Goal: Transaction & Acquisition: Download file/media

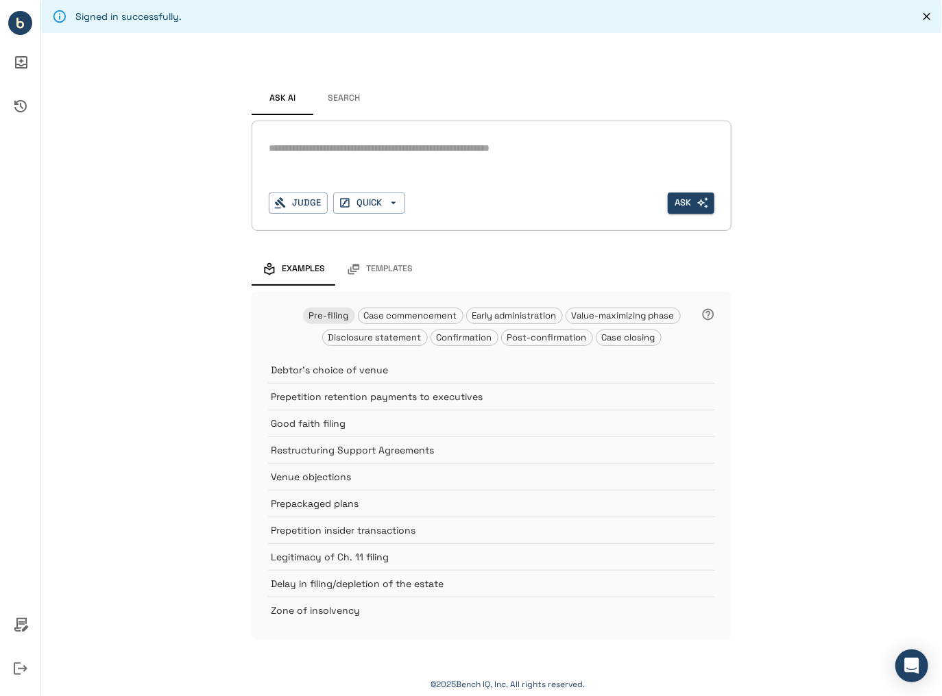
click at [336, 96] on button "Search" at bounding box center [344, 98] width 62 height 33
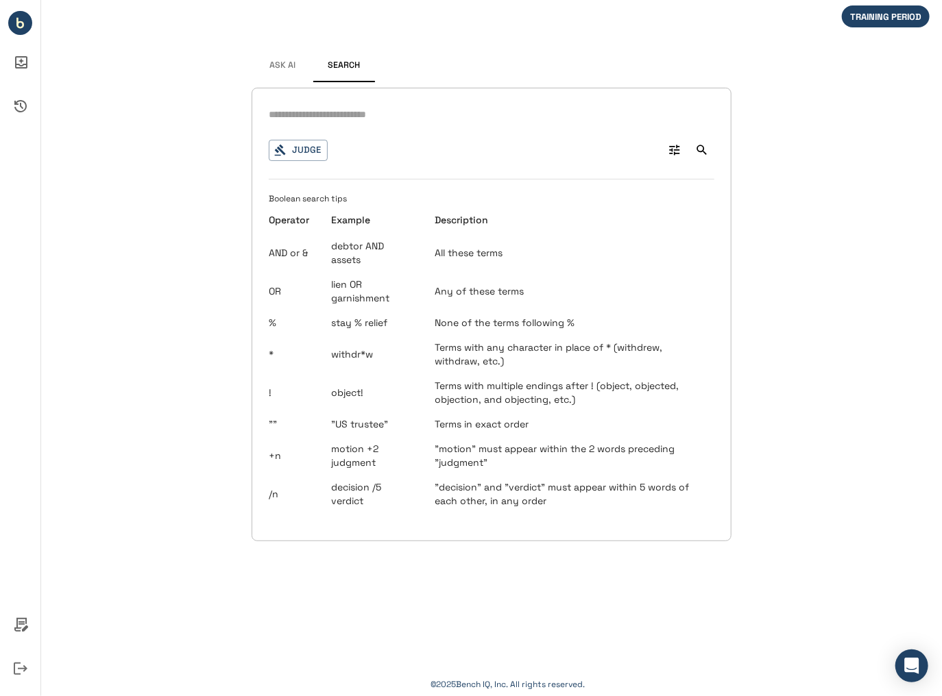
click at [290, 85] on div "Ask AI Search Judge 0 Boolean search tips Operator Example Description AND or &…" at bounding box center [492, 295] width 480 height 514
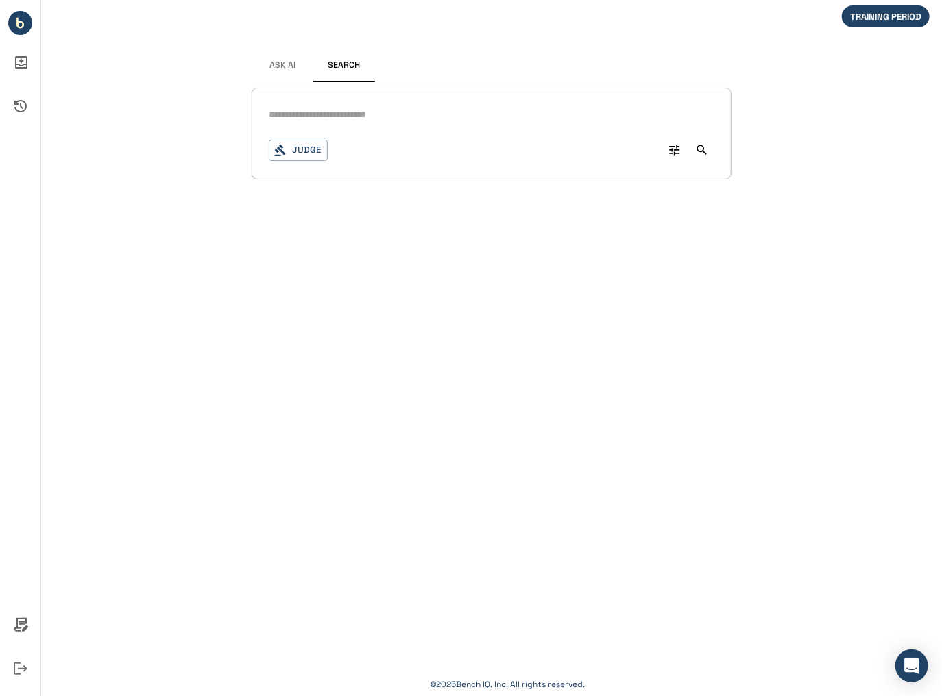
click at [252, 112] on div "Judge 0" at bounding box center [492, 134] width 480 height 92
click at [311, 114] on input "text" at bounding box center [491, 115] width 445 height 20
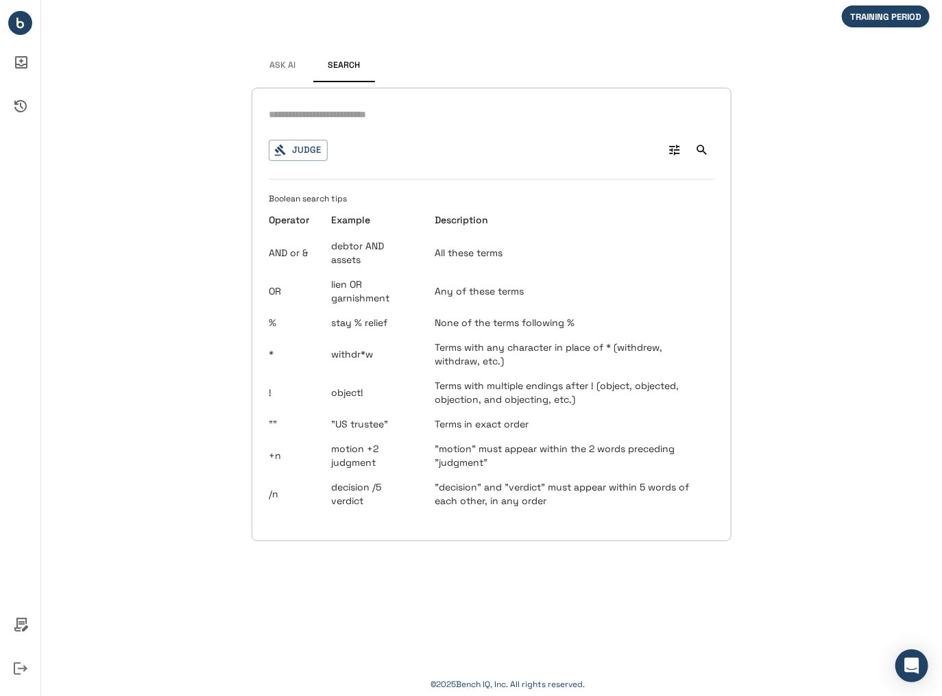
type input "*"
type input "**********"
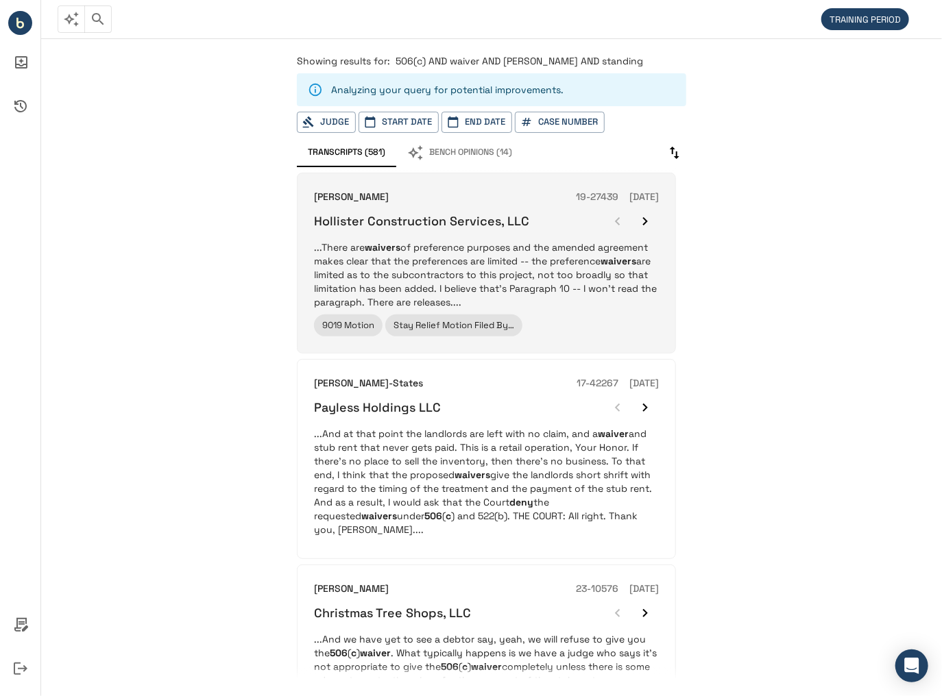
scroll to position [55, 0]
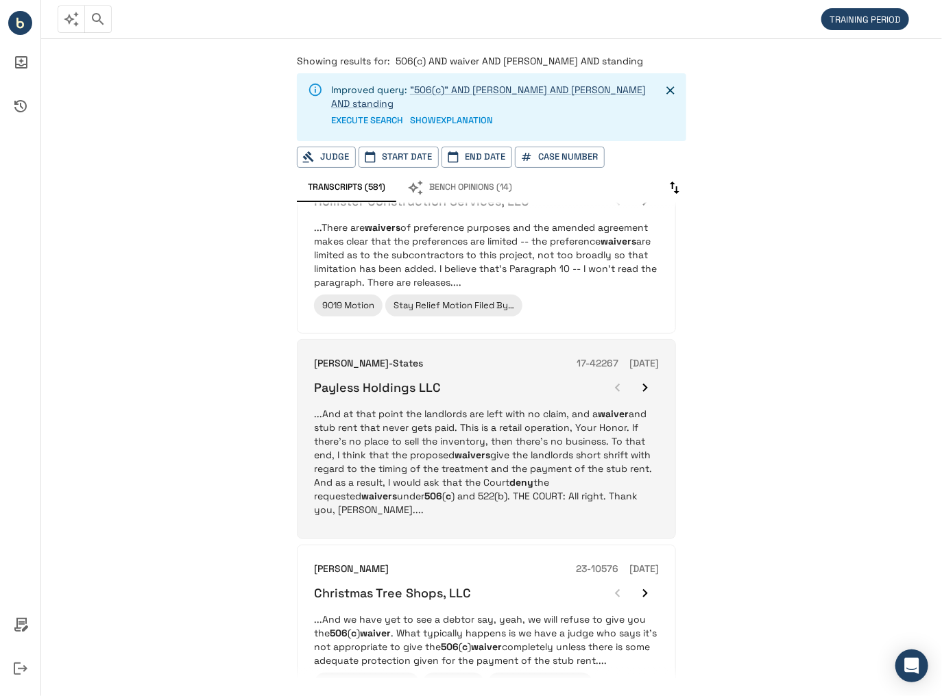
drag, startPoint x: 547, startPoint y: 374, endPoint x: 359, endPoint y: 378, distance: 187.8
click at [365, 380] on h6 "Payless Holdings LLC" at bounding box center [377, 388] width 127 height 16
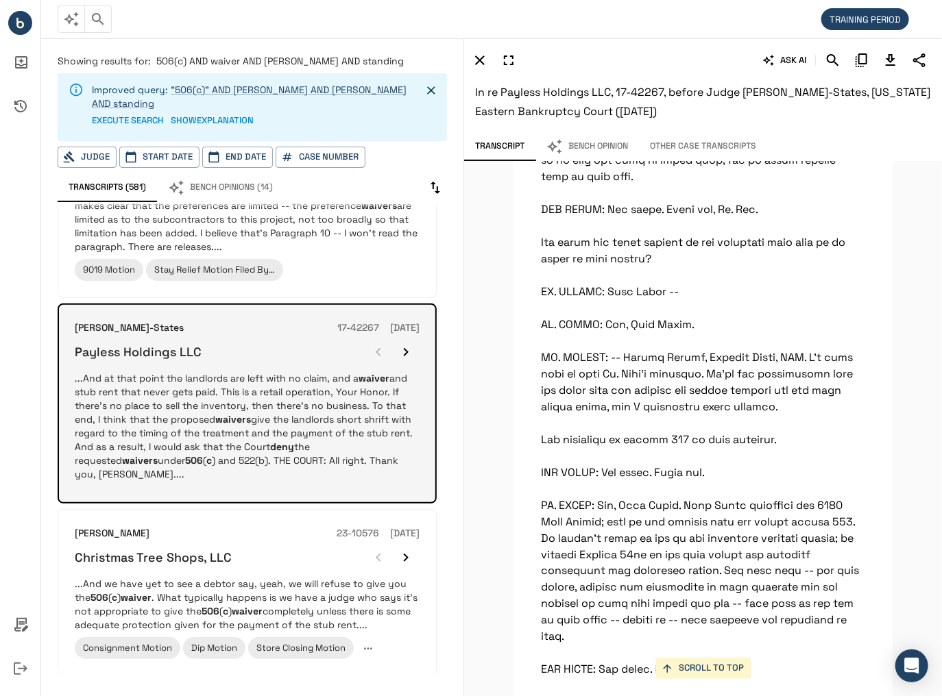
scroll to position [164, 0]
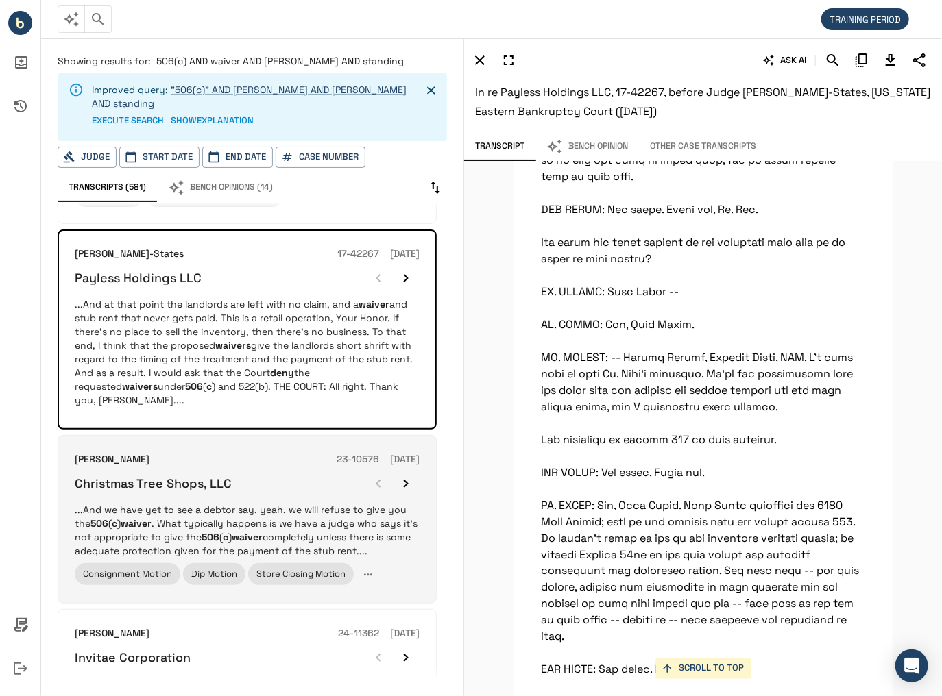
click at [194, 470] on div "Christmas Tree Shops, LLC" at bounding box center [247, 483] width 345 height 27
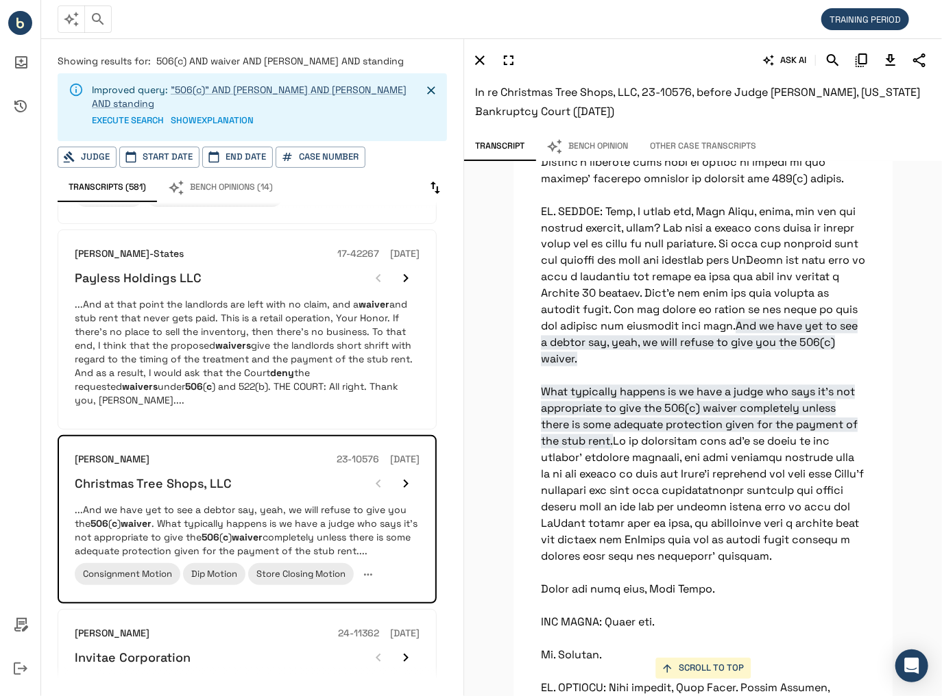
scroll to position [17671, 0]
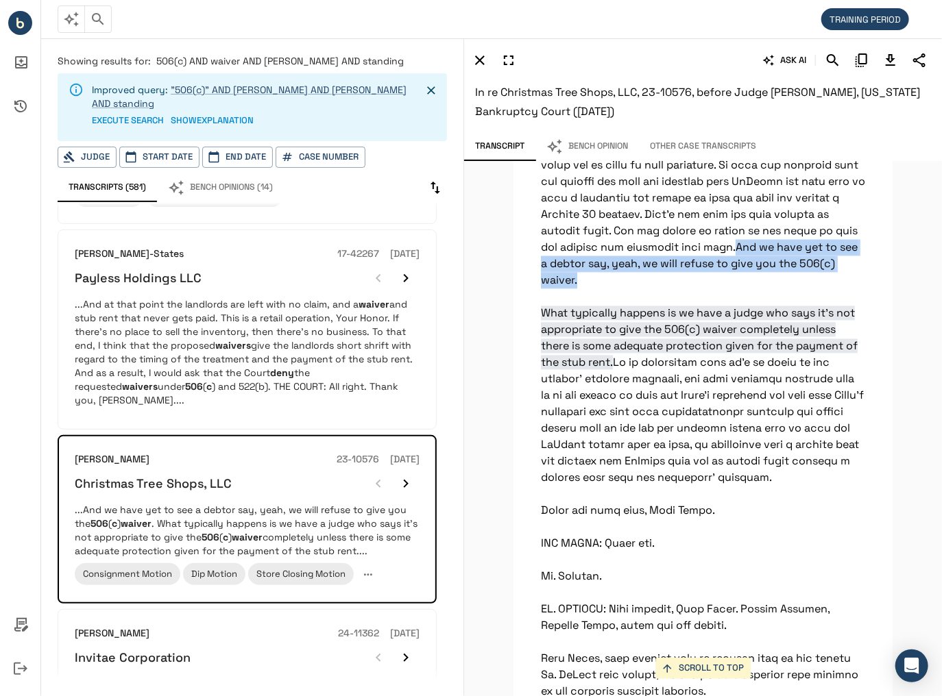
drag, startPoint x: 540, startPoint y: 384, endPoint x: 698, endPoint y: 397, distance: 158.8
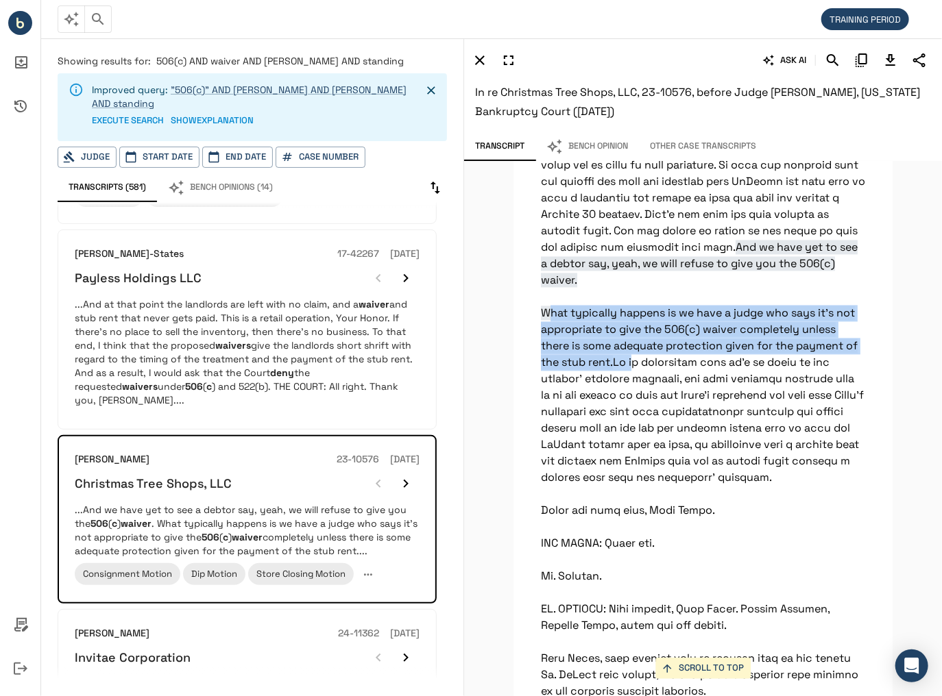
drag, startPoint x: 546, startPoint y: 434, endPoint x: 615, endPoint y: 475, distance: 81.1
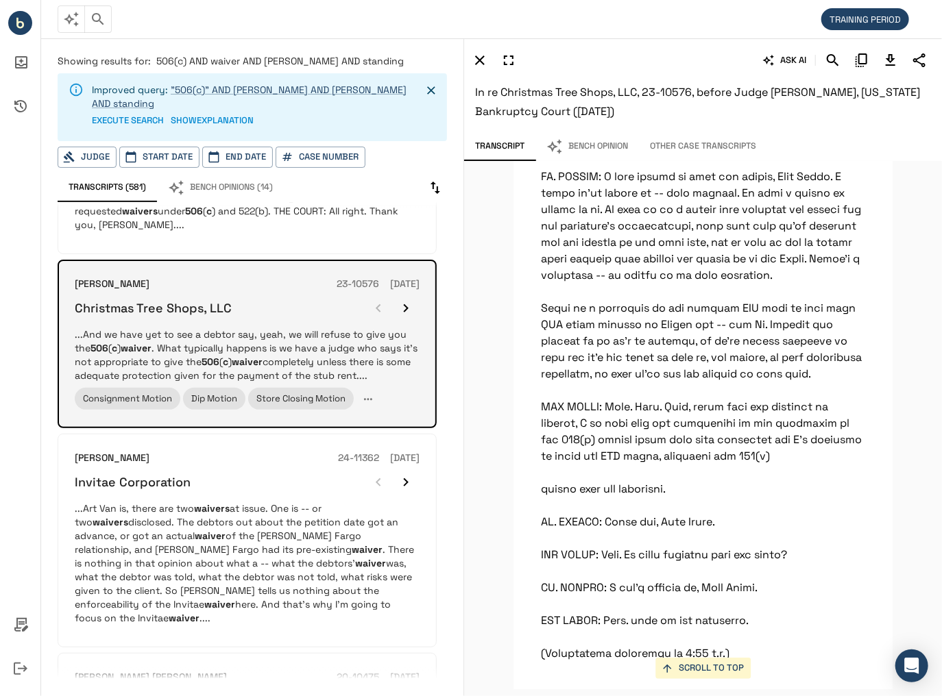
scroll to position [384, 0]
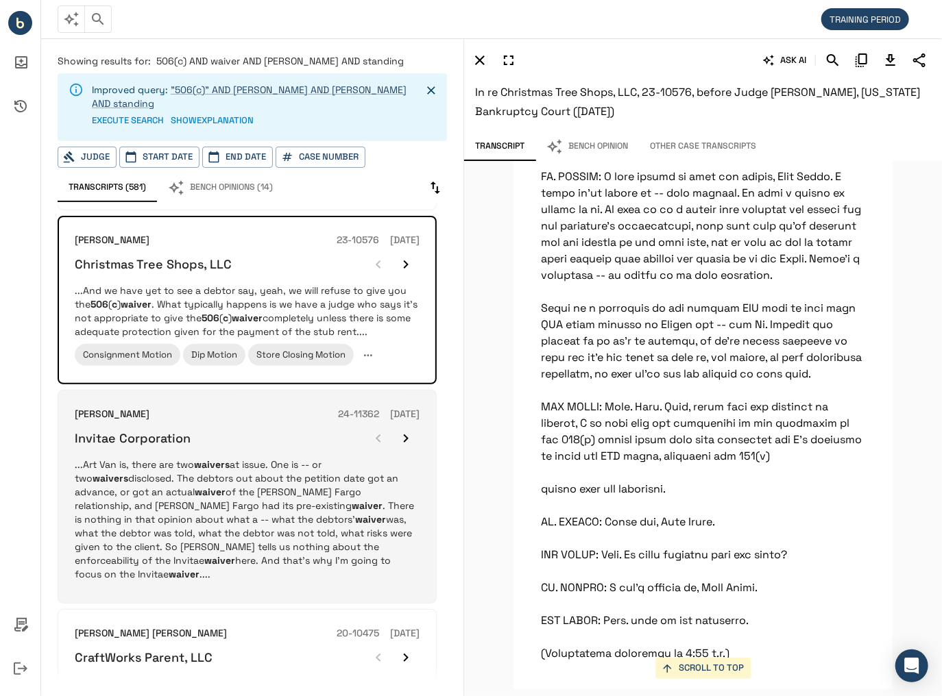
click at [174, 458] on p "...Art Van is, there are two waivers at issue. One is -- or two waivers disclos…" at bounding box center [247, 519] width 345 height 123
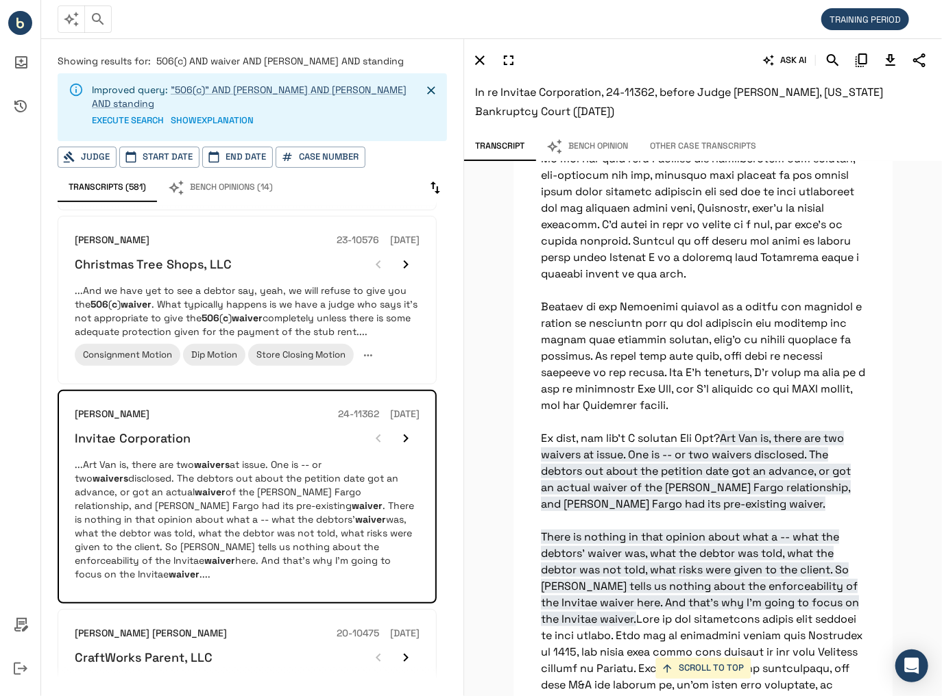
scroll to position [26018, 0]
drag, startPoint x: 715, startPoint y: 335, endPoint x: 746, endPoint y: 405, distance: 76.4
drag, startPoint x: 735, startPoint y: 406, endPoint x: 726, endPoint y: 337, distance: 70.4
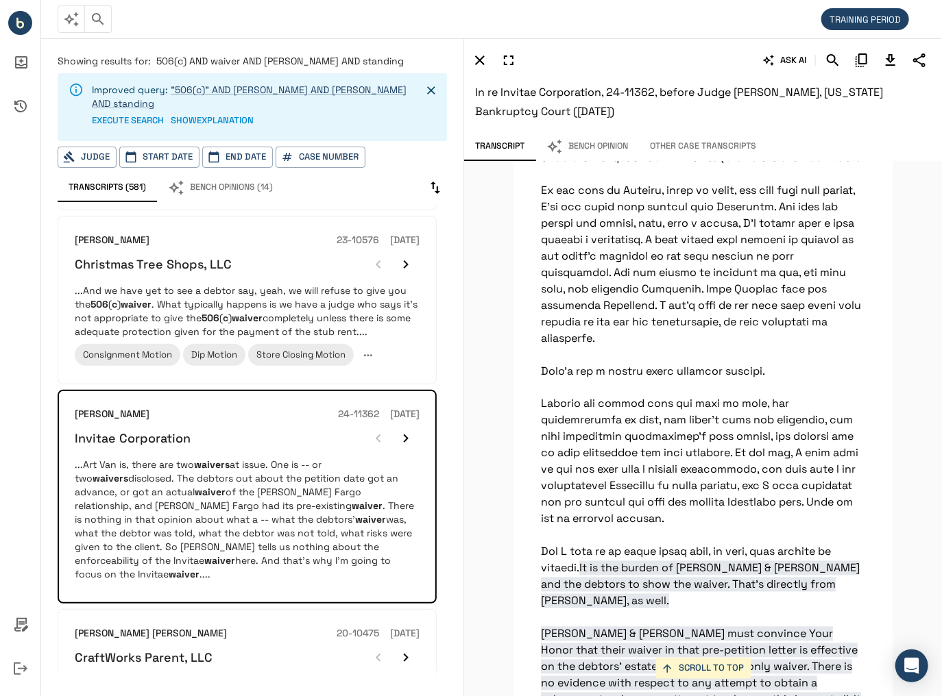
scroll to position [27115, 0]
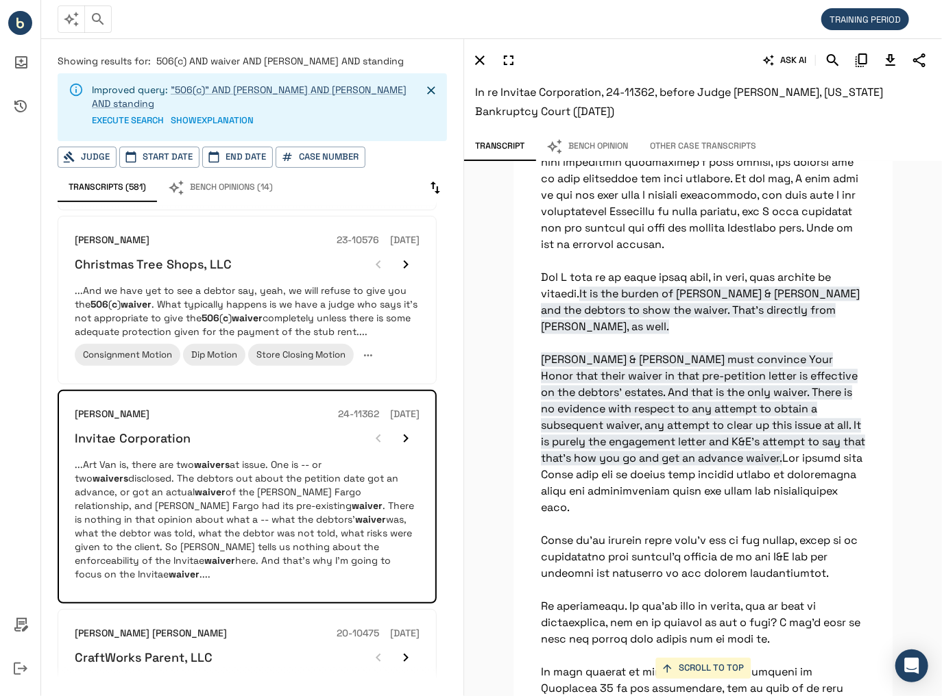
click at [652, 287] on span "It is the burden of [PERSON_NAME] & [PERSON_NAME] and the debtors to show the w…" at bounding box center [703, 376] width 324 height 179
click at [650, 287] on span "It is the burden of [PERSON_NAME] & [PERSON_NAME] and the debtors to show the w…" at bounding box center [703, 376] width 324 height 179
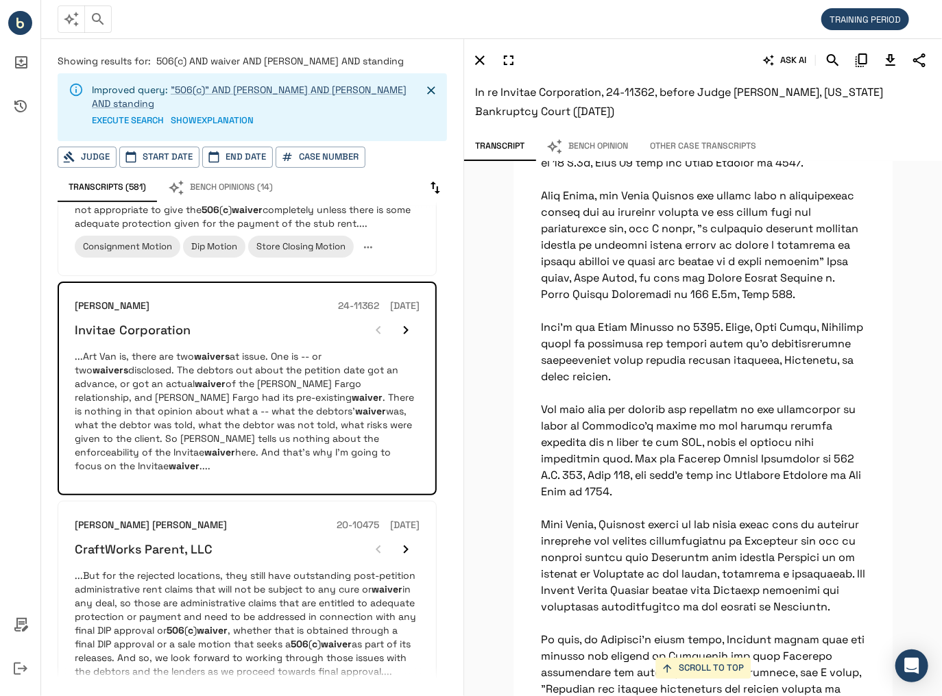
scroll to position [822, 0]
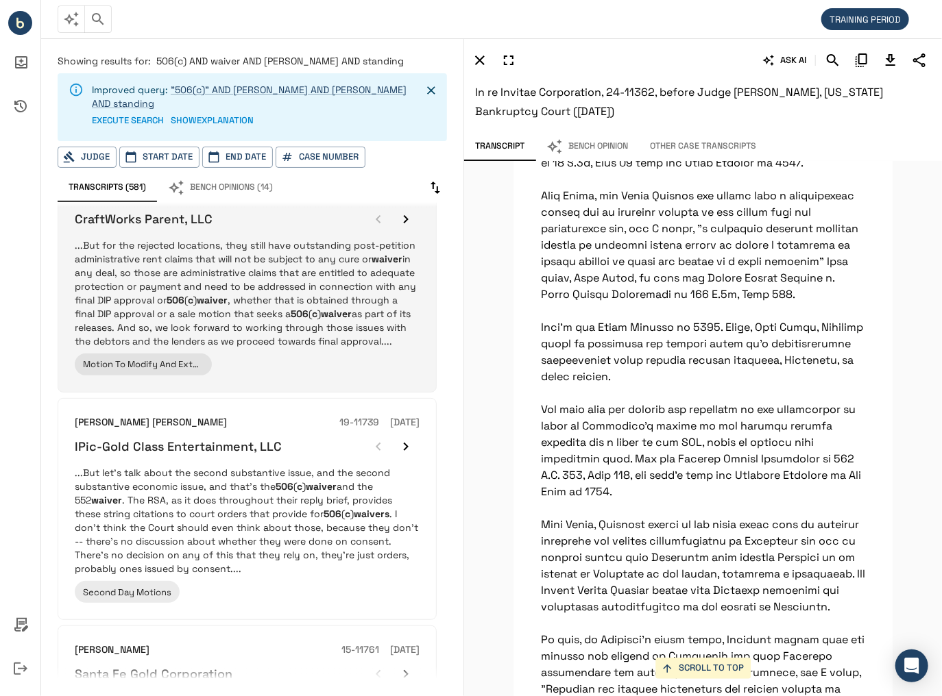
click at [181, 278] on p "...But for the rejected locations, they still have outstanding post-petition ad…" at bounding box center [247, 293] width 345 height 110
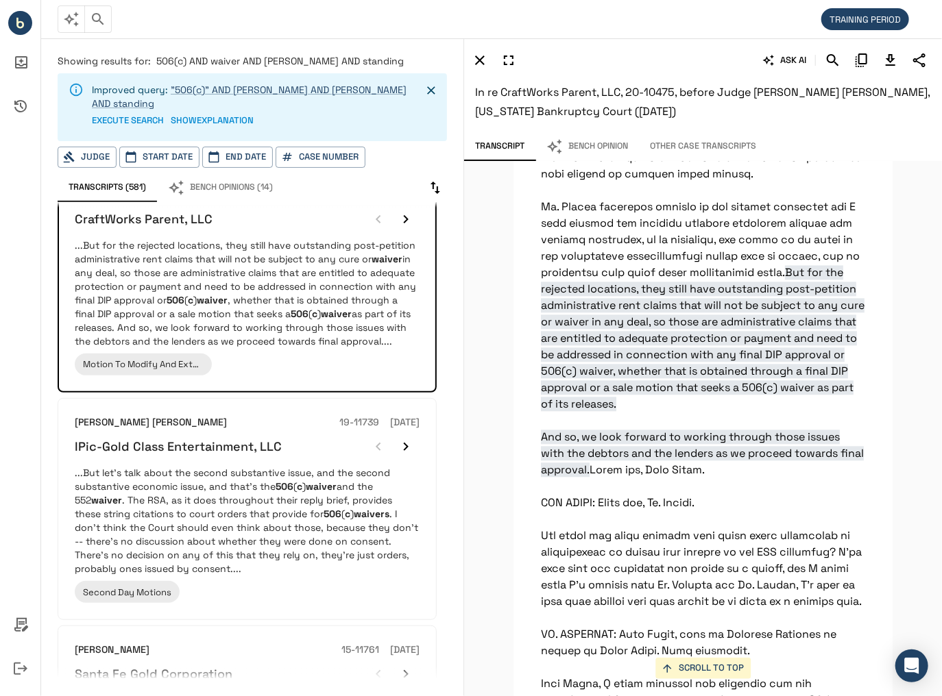
scroll to position [3649, 0]
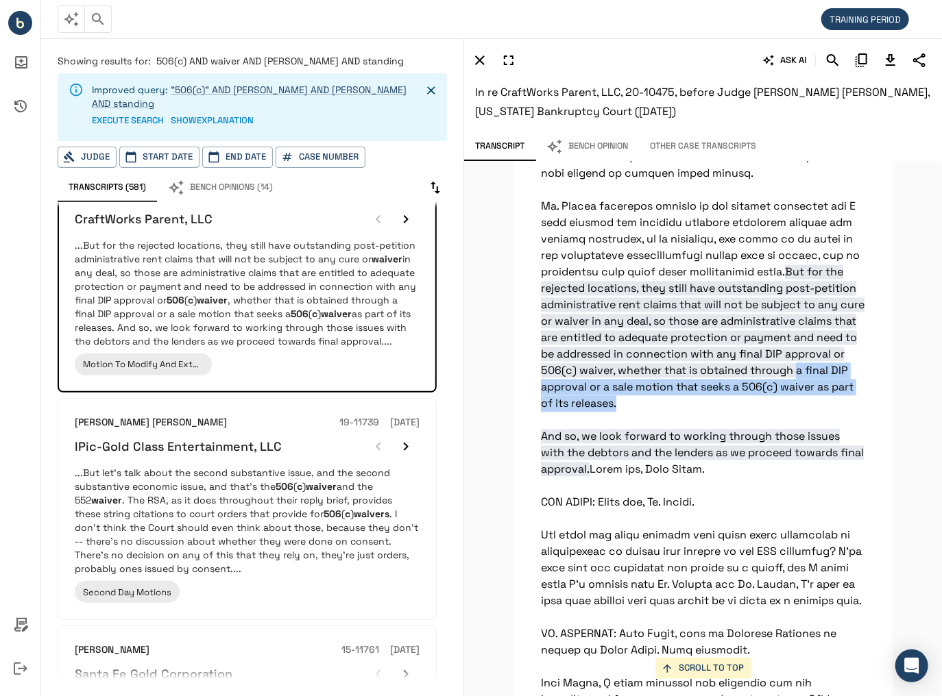
drag, startPoint x: 716, startPoint y: 439, endPoint x: 867, endPoint y: 456, distance: 151.7
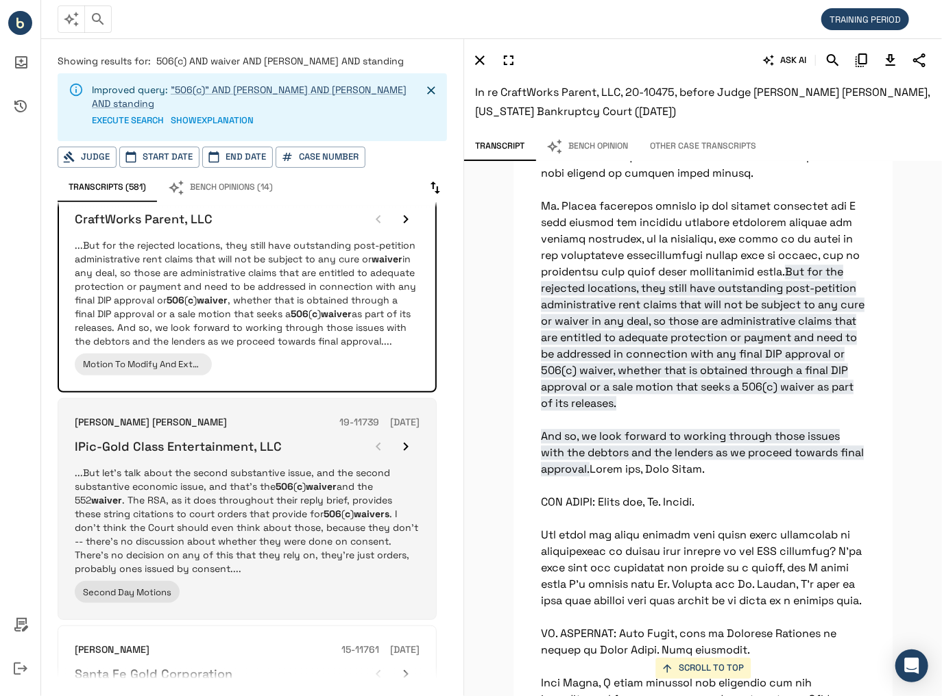
click at [275, 466] on p "...But let's talk about the second substantive issue, and the second substantiv…" at bounding box center [247, 521] width 345 height 110
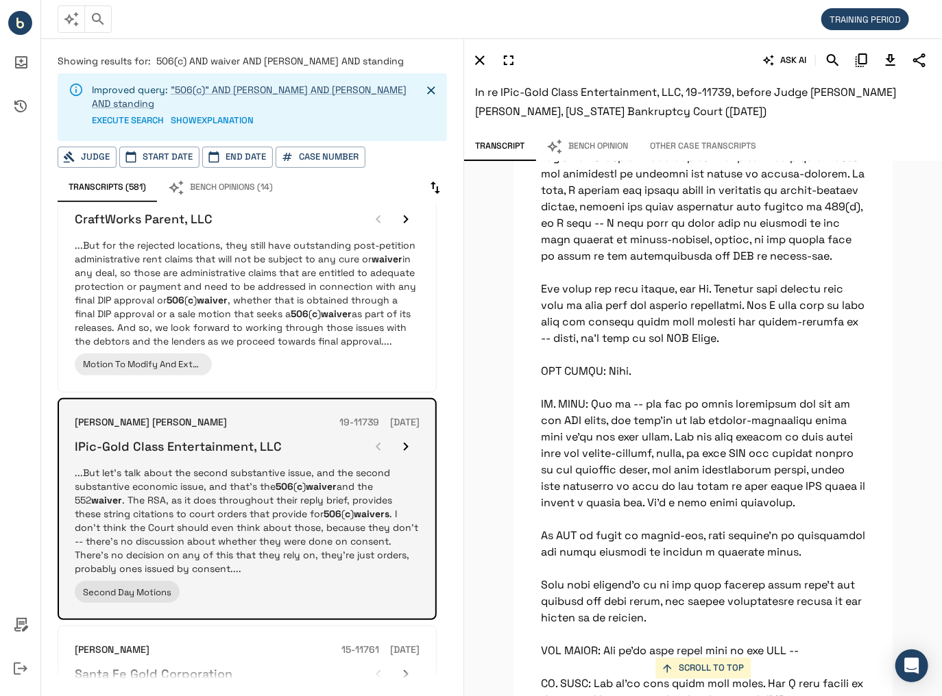
scroll to position [1316, 0]
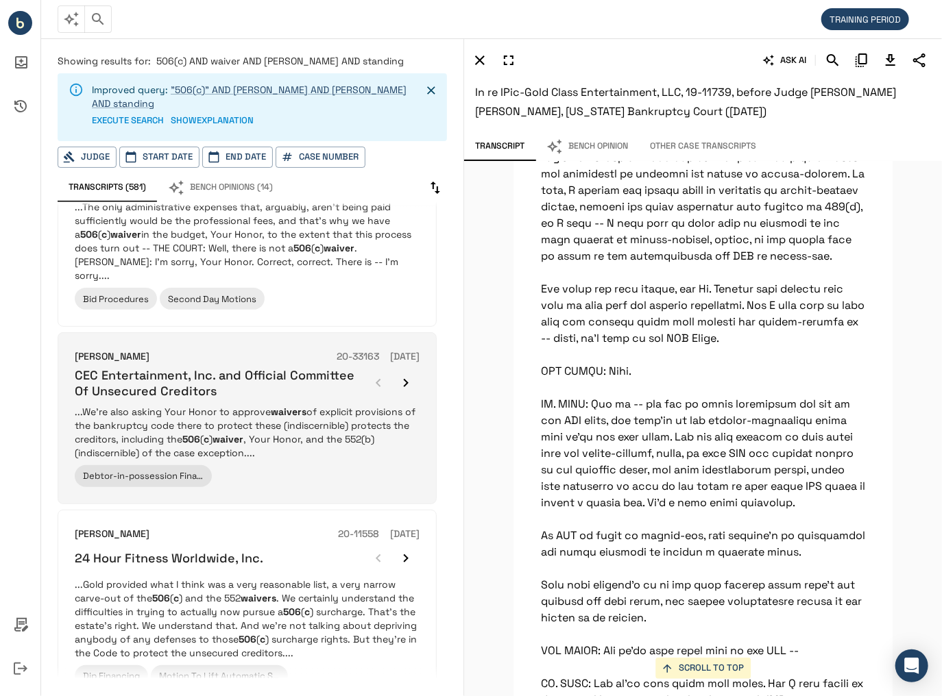
click at [269, 465] on div "Debtor-in-possession Financing Agreement Approval" at bounding box center [247, 476] width 345 height 22
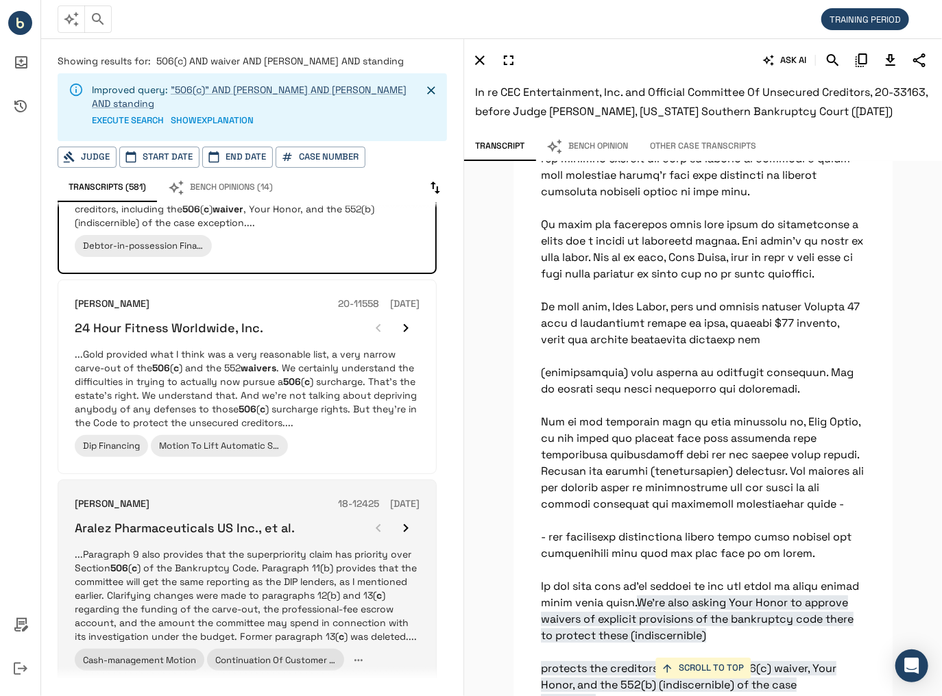
scroll to position [30459, 0]
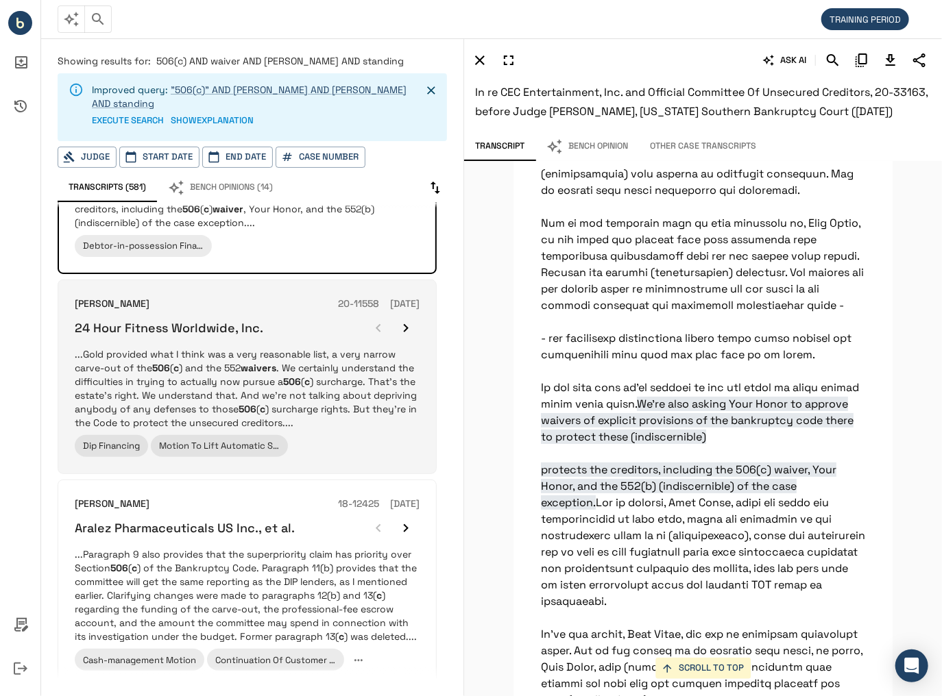
click at [240, 347] on p "...Gold provided what I think was a very reasonable list, a very narrow carve-o…" at bounding box center [247, 388] width 345 height 82
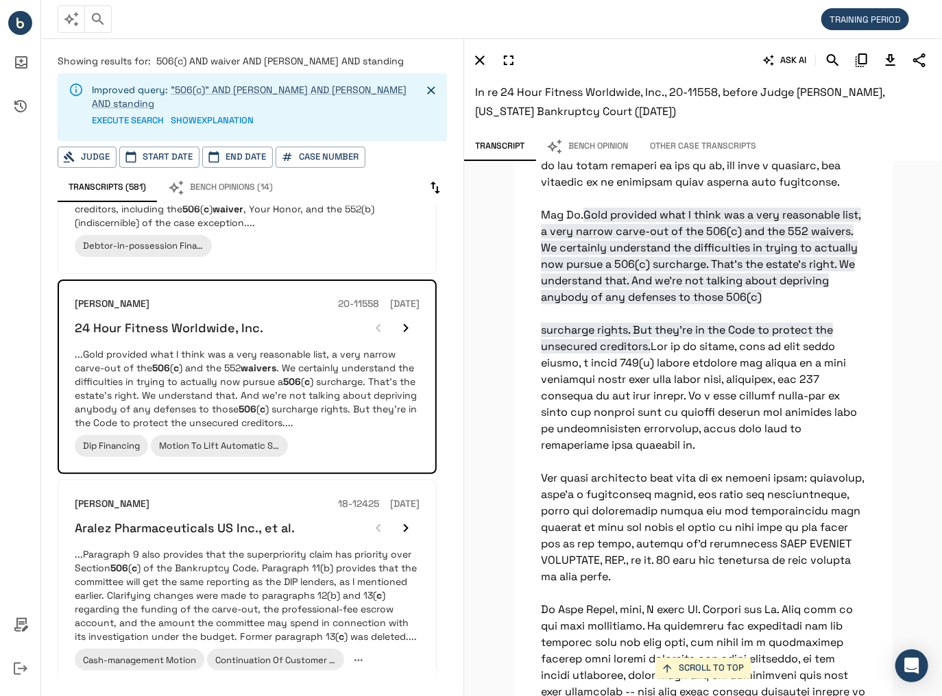
scroll to position [18575, 0]
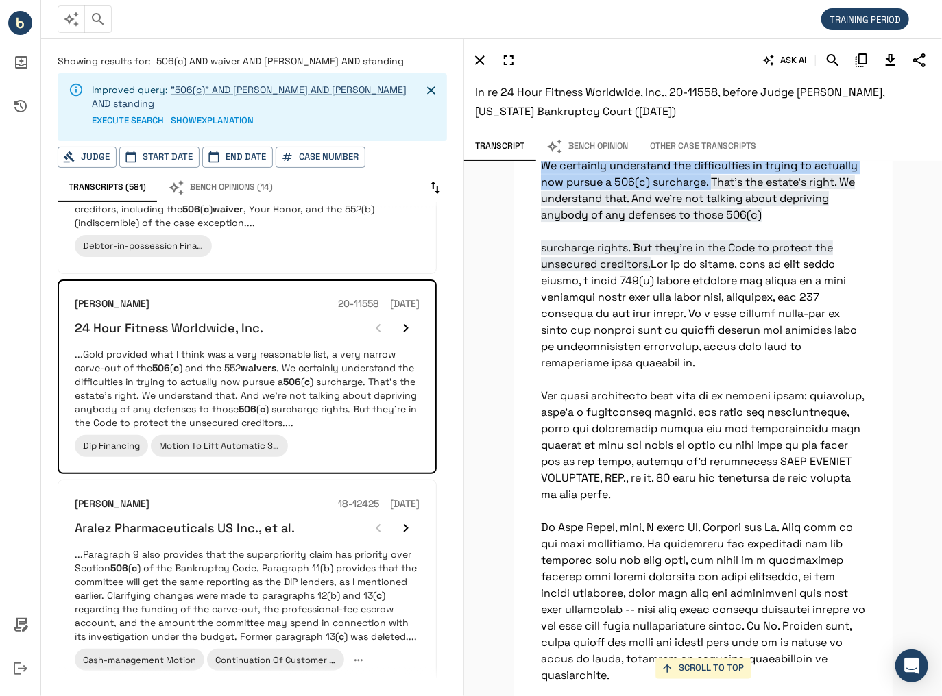
drag, startPoint x: 609, startPoint y: 376, endPoint x: 707, endPoint y: 413, distance: 105.4
click at [707, 271] on span "Gold provided what I think was a very reasonable list, a very narrow carve-out …" at bounding box center [701, 198] width 320 height 146
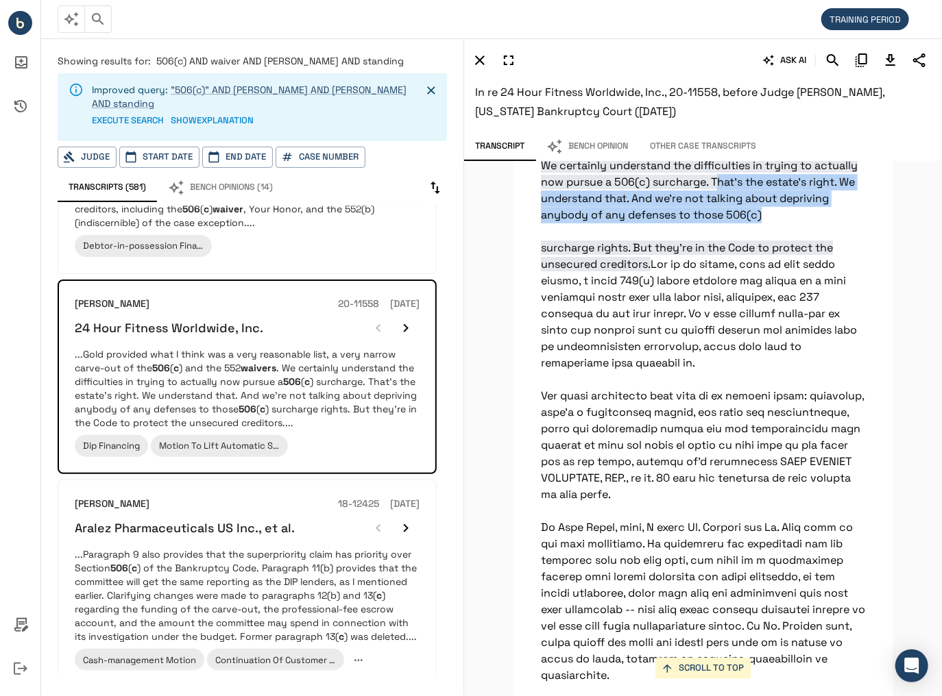
drag, startPoint x: 713, startPoint y: 413, endPoint x: 763, endPoint y: 450, distance: 62.4
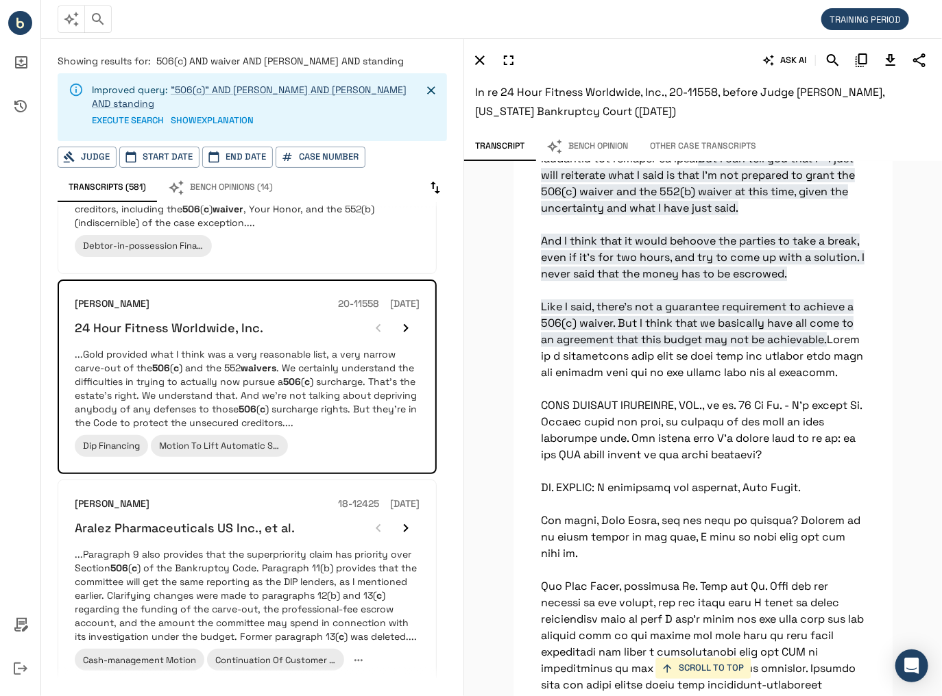
scroll to position [23345, 0]
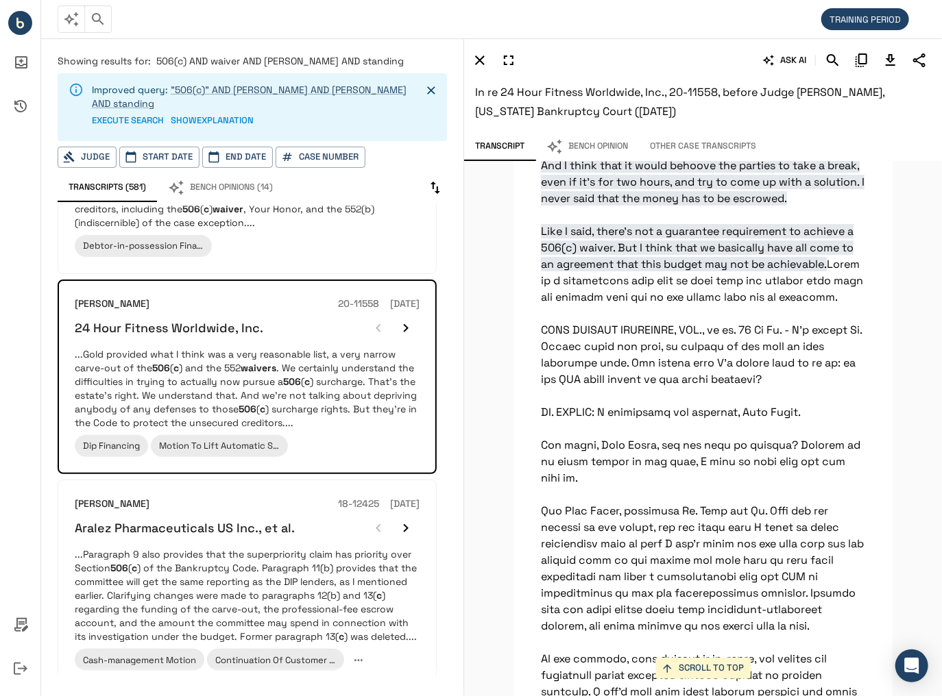
drag, startPoint x: 535, startPoint y: 328, endPoint x: 587, endPoint y: 373, distance: 69.0
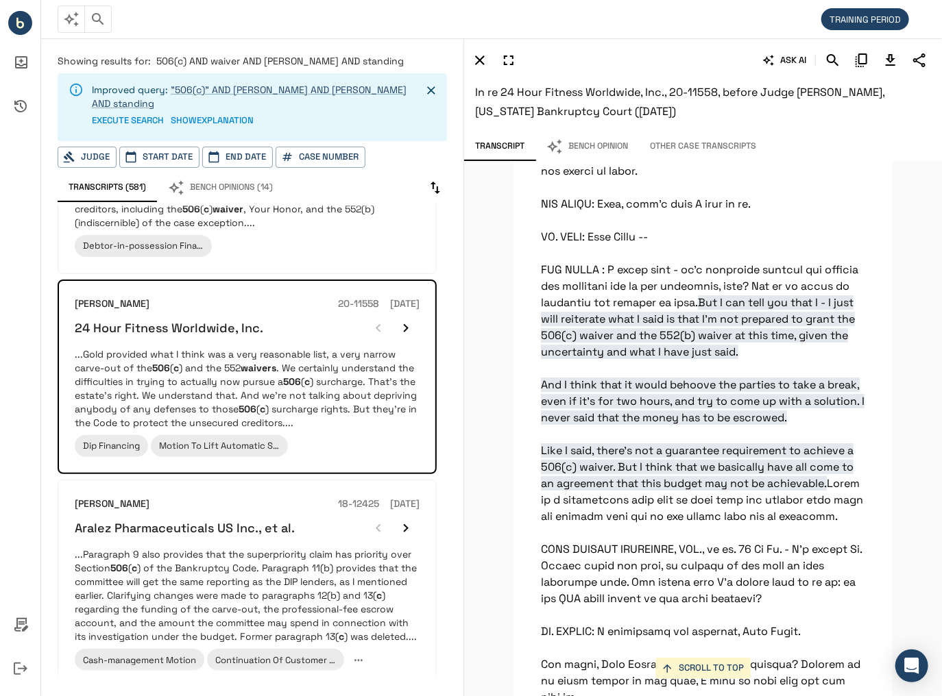
scroll to position [23181, 0]
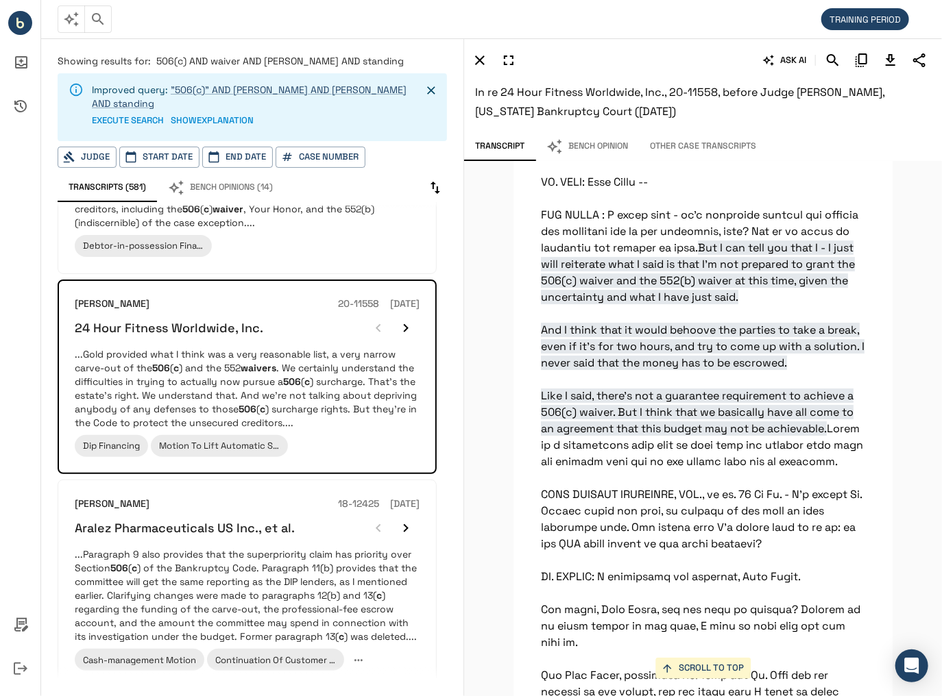
click at [718, 147] on button "Other Case Transcripts" at bounding box center [703, 146] width 128 height 29
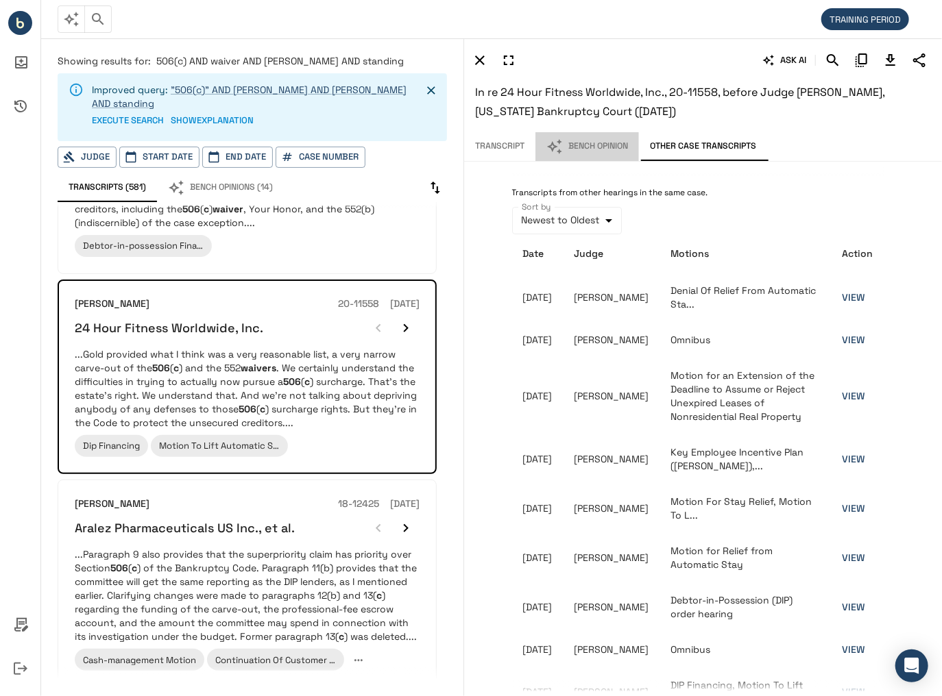
click at [628, 145] on button "Bench Opinion" at bounding box center [586, 146] width 103 height 29
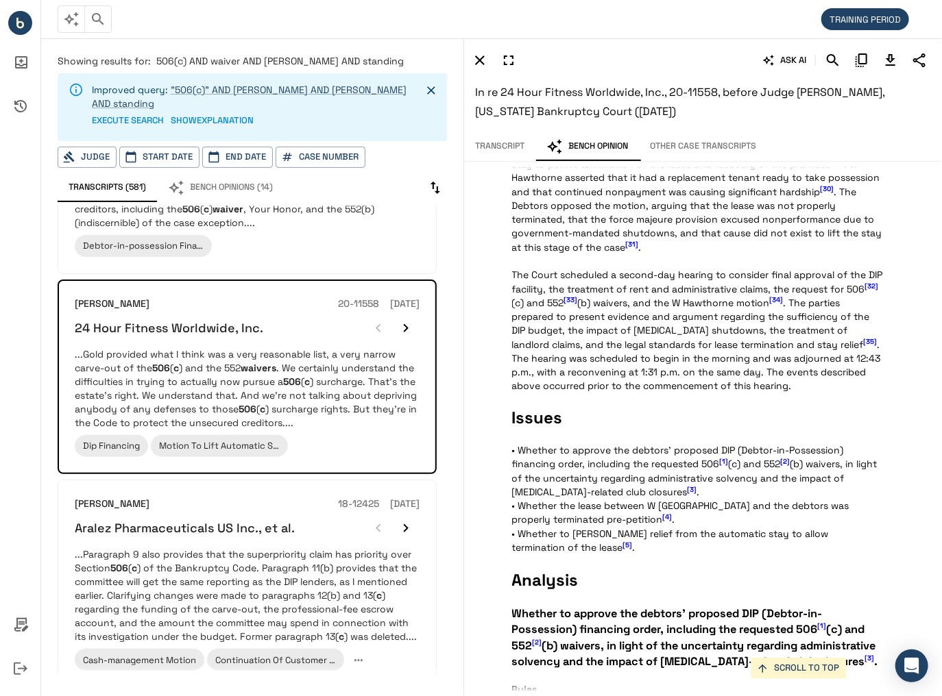
scroll to position [1261, 0]
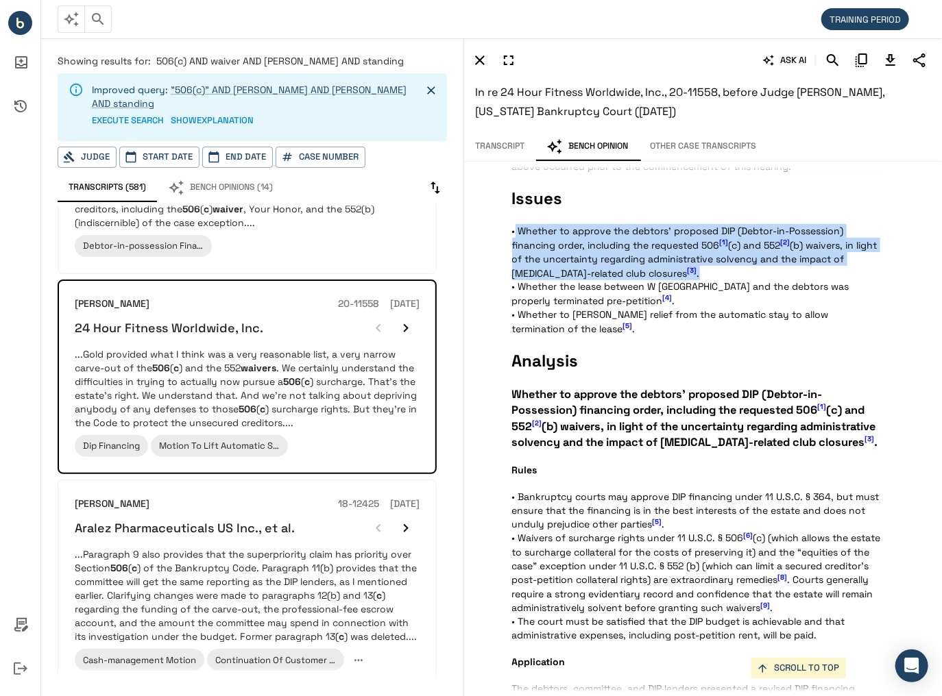
drag, startPoint x: 511, startPoint y: 217, endPoint x: 707, endPoint y: 254, distance: 200.1
click at [707, 254] on div "ASK AI In re 24 Hour Fitness Worldwide, Inc., 20-11558, before Judge [PERSON_NA…" at bounding box center [702, 367] width 478 height 659
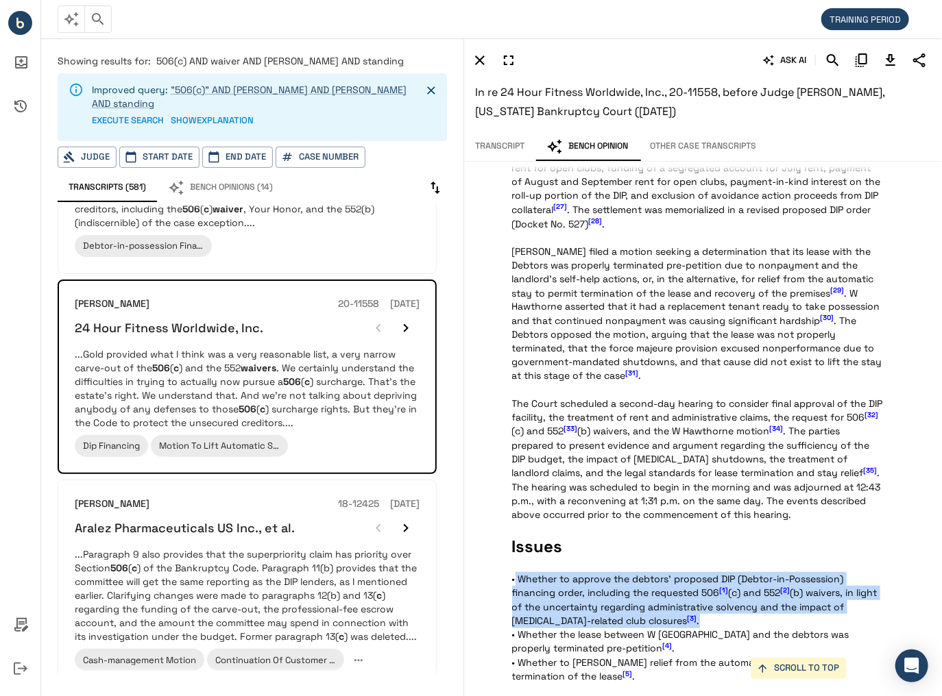
scroll to position [932, 0]
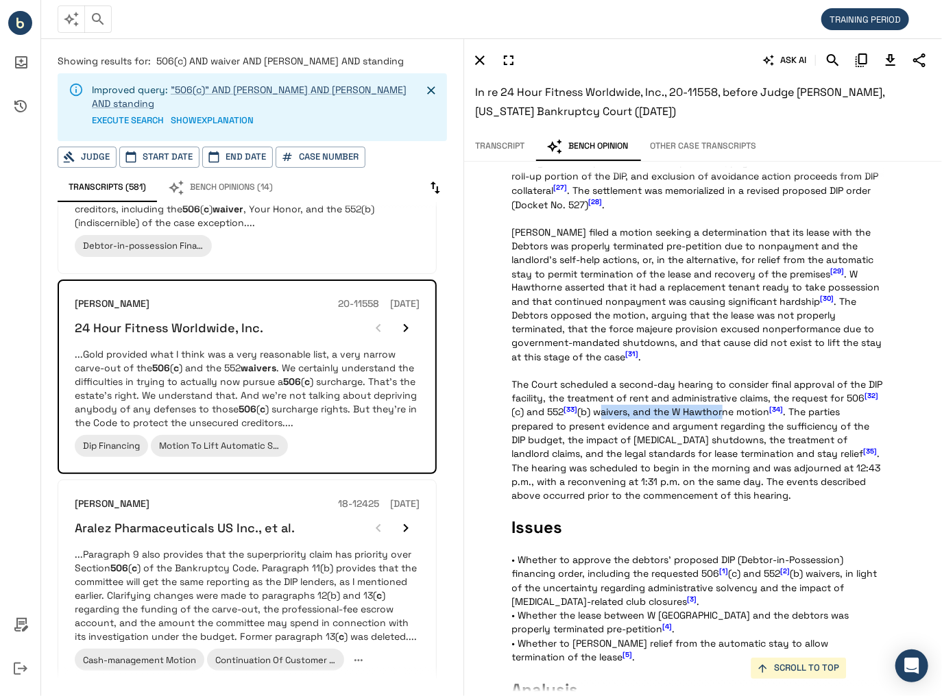
drag, startPoint x: 599, startPoint y: 400, endPoint x: 720, endPoint y: 402, distance: 120.6
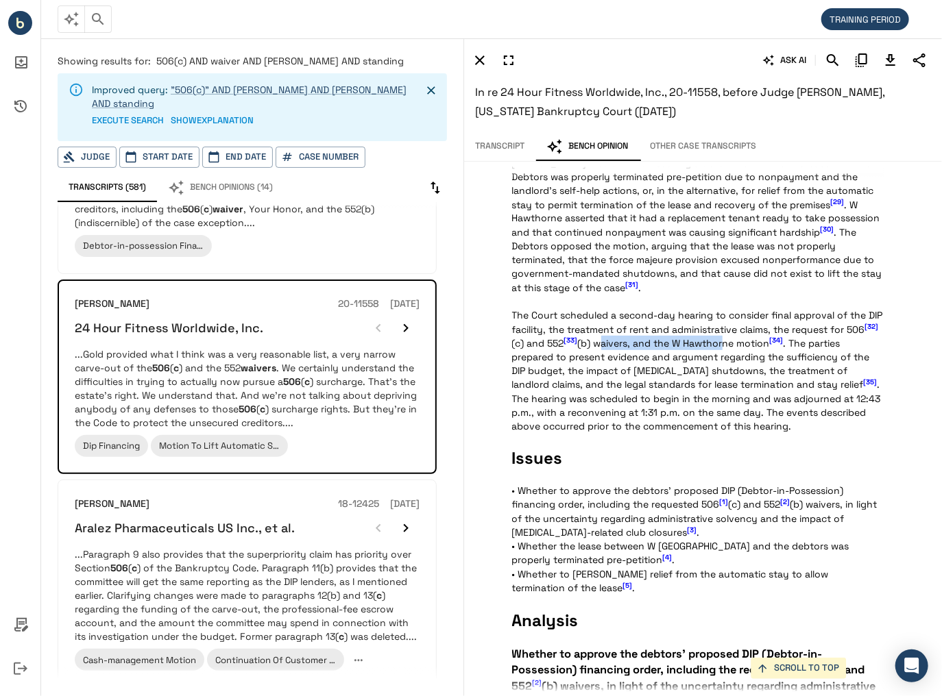
scroll to position [987, 0]
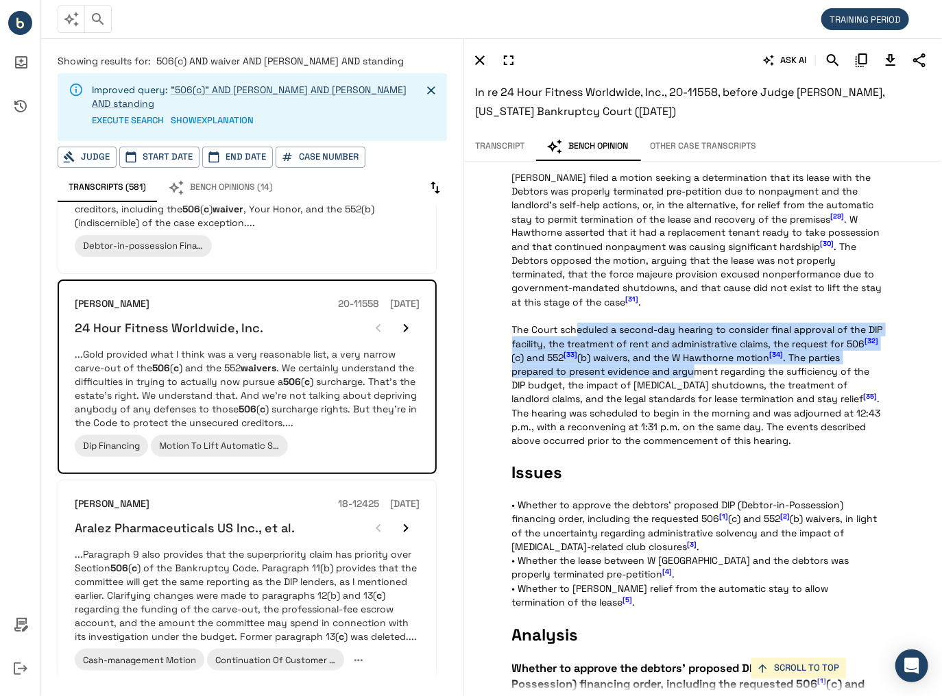
drag, startPoint x: 574, startPoint y: 318, endPoint x: 694, endPoint y: 354, distance: 125.1
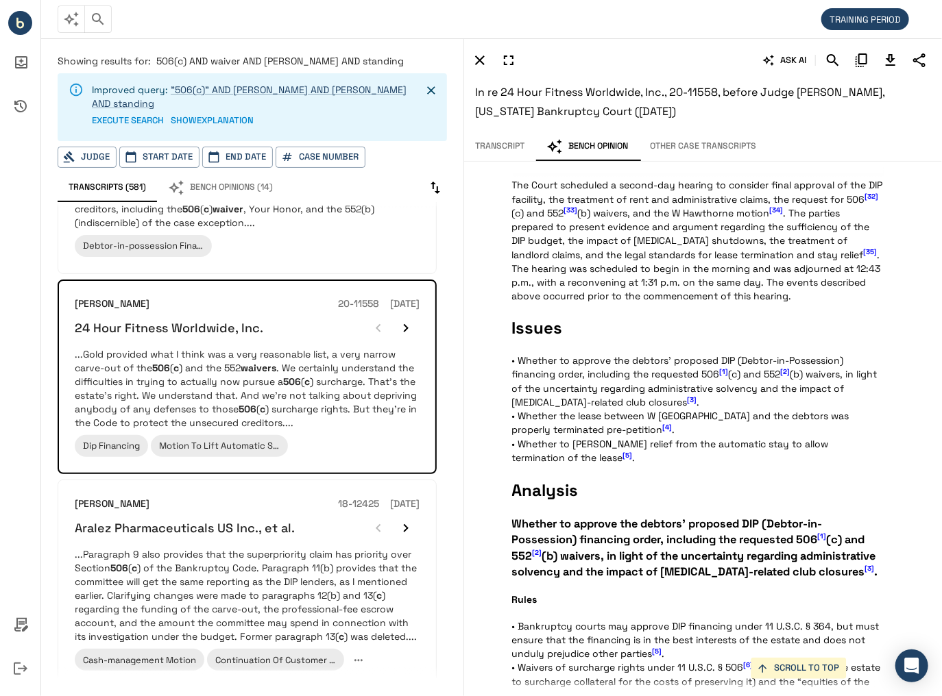
scroll to position [1151, 0]
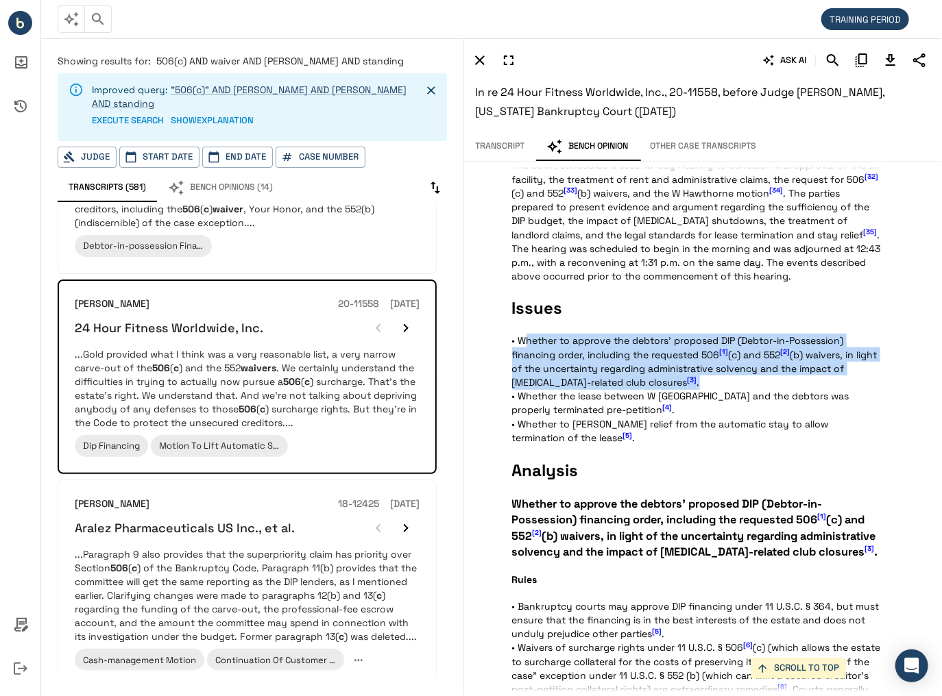
drag, startPoint x: 519, startPoint y: 326, endPoint x: 655, endPoint y: 369, distance: 142.4
drag, startPoint x: 688, startPoint y: 363, endPoint x: 499, endPoint y: 315, distance: 195.1
click at [499, 315] on div "ASK AI In re 24 Hour Fitness Worldwide, Inc., 20-11558, before Judge [PERSON_NA…" at bounding box center [702, 367] width 478 height 659
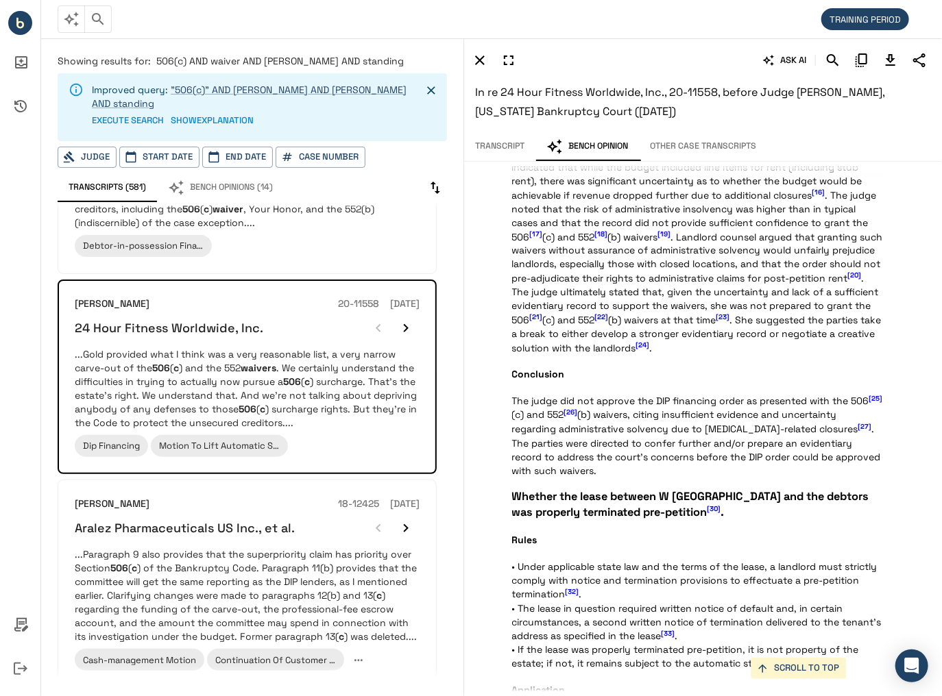
scroll to position [1919, 0]
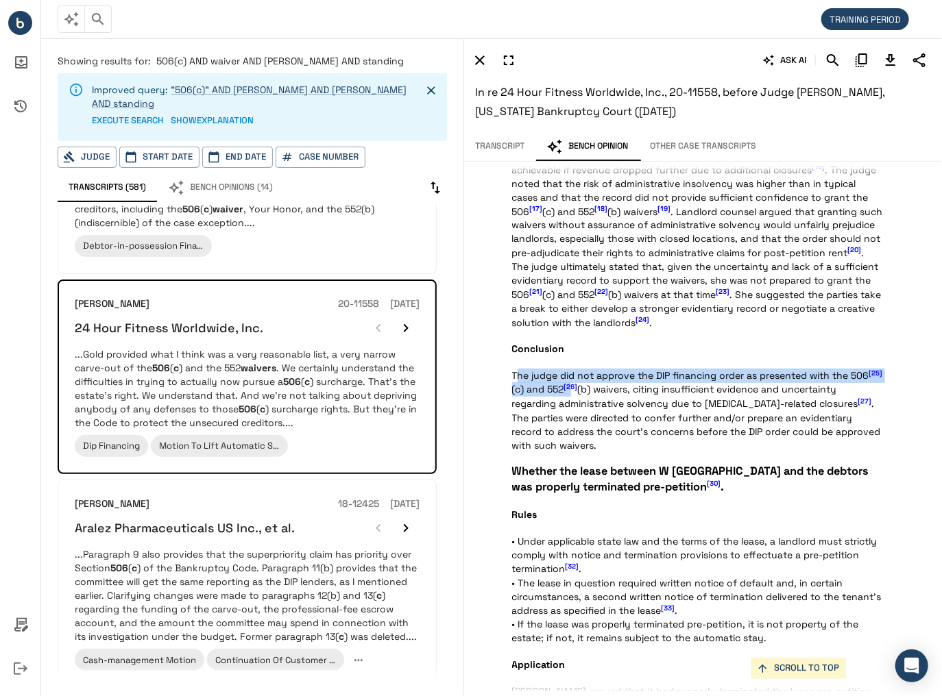
drag, startPoint x: 517, startPoint y: 378, endPoint x: 574, endPoint y: 397, distance: 59.4
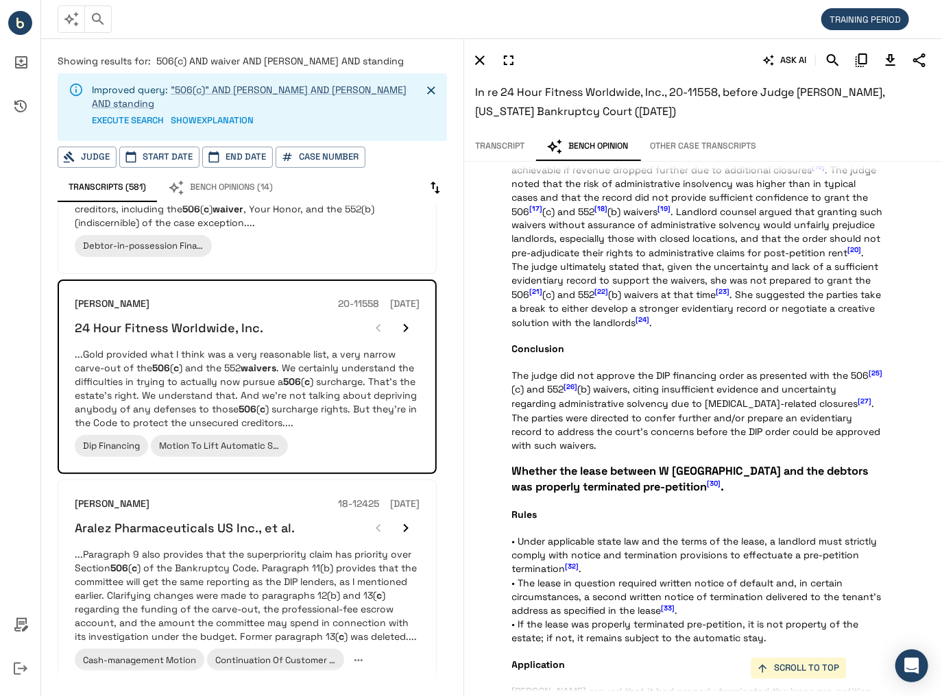
click at [507, 376] on div "ASK AI In re 24 Hour Fitness Worldwide, Inc., 20-11558, before Judge [PERSON_NA…" at bounding box center [702, 367] width 478 height 659
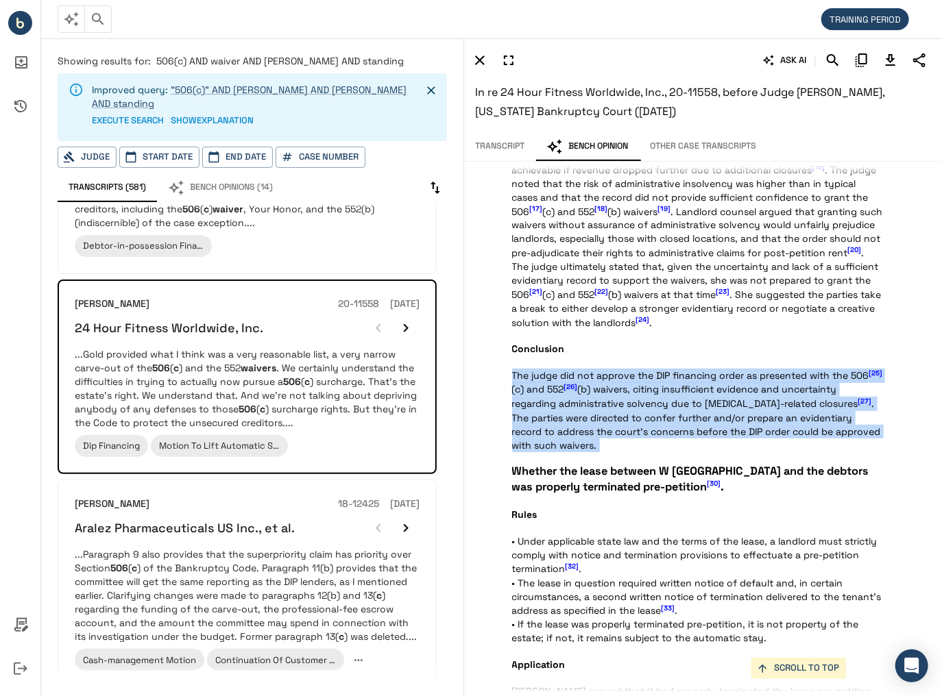
drag, startPoint x: 507, startPoint y: 376, endPoint x: 843, endPoint y: 450, distance: 343.7
click at [843, 450] on div "ASK AI In re 24 Hour Fitness Worldwide, Inc., 20-11558, before Judge [PERSON_NA…" at bounding box center [702, 367] width 478 height 659
drag, startPoint x: 829, startPoint y: 450, endPoint x: 510, endPoint y: 384, distance: 325.3
click at [491, 371] on div "ASK AI In re 24 Hour Fitness Worldwide, Inc., 20-11558, before Judge [PERSON_NA…" at bounding box center [702, 367] width 478 height 659
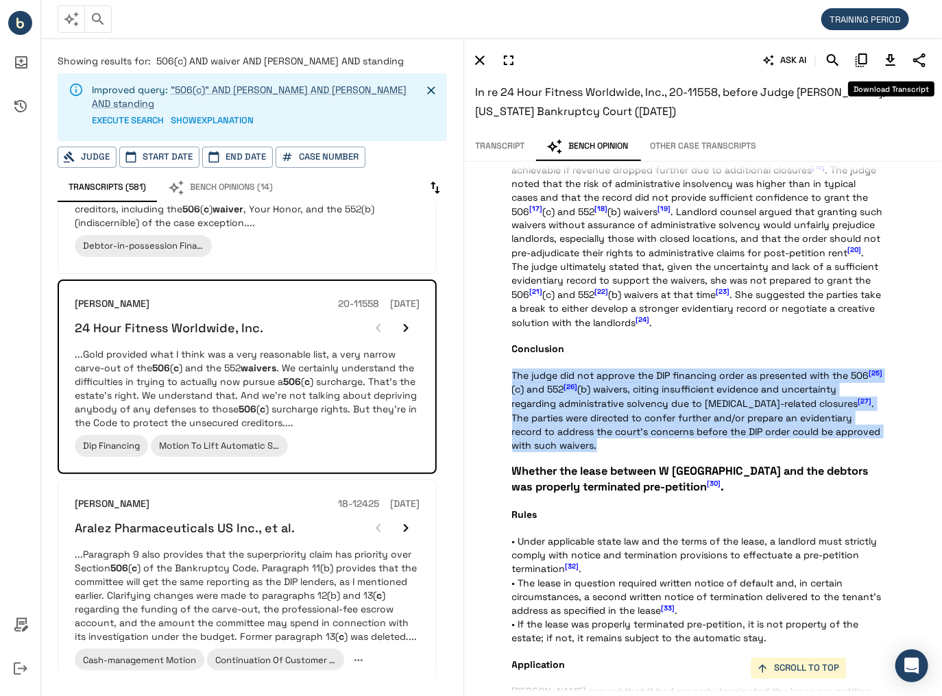
click at [892, 69] on button "Download Transcript" at bounding box center [890, 60] width 23 height 23
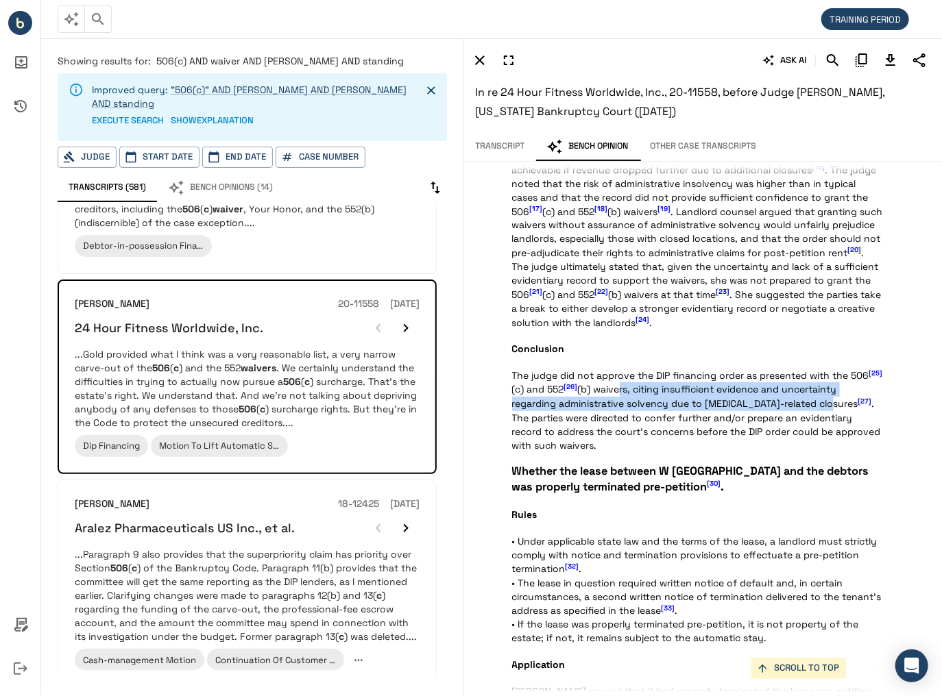
drag, startPoint x: 620, startPoint y: 394, endPoint x: 827, endPoint y: 408, distance: 207.4
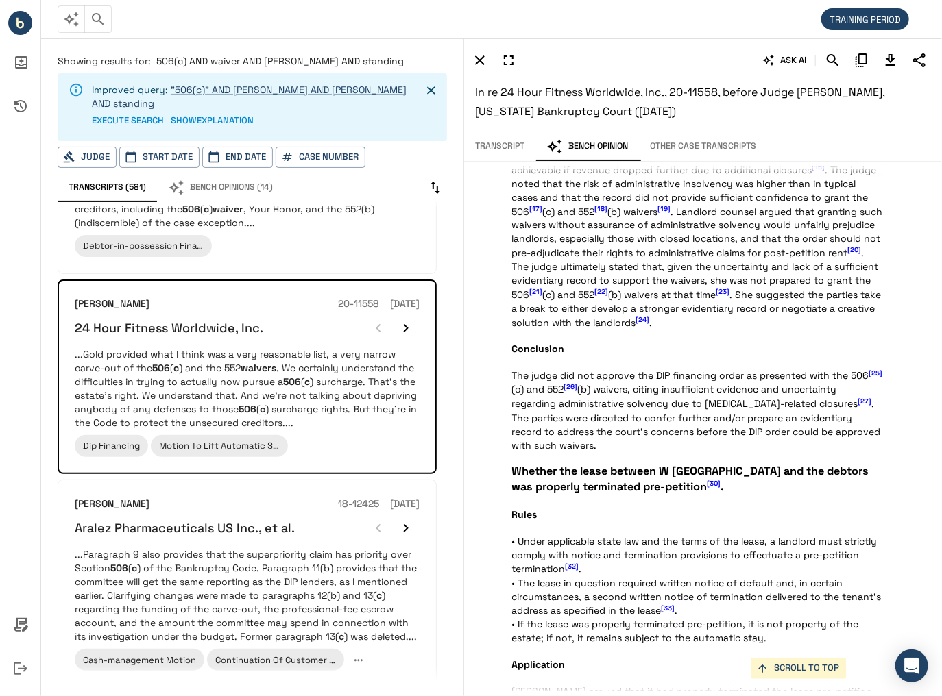
click at [858, 406] on span "[27]" at bounding box center [865, 401] width 14 height 9
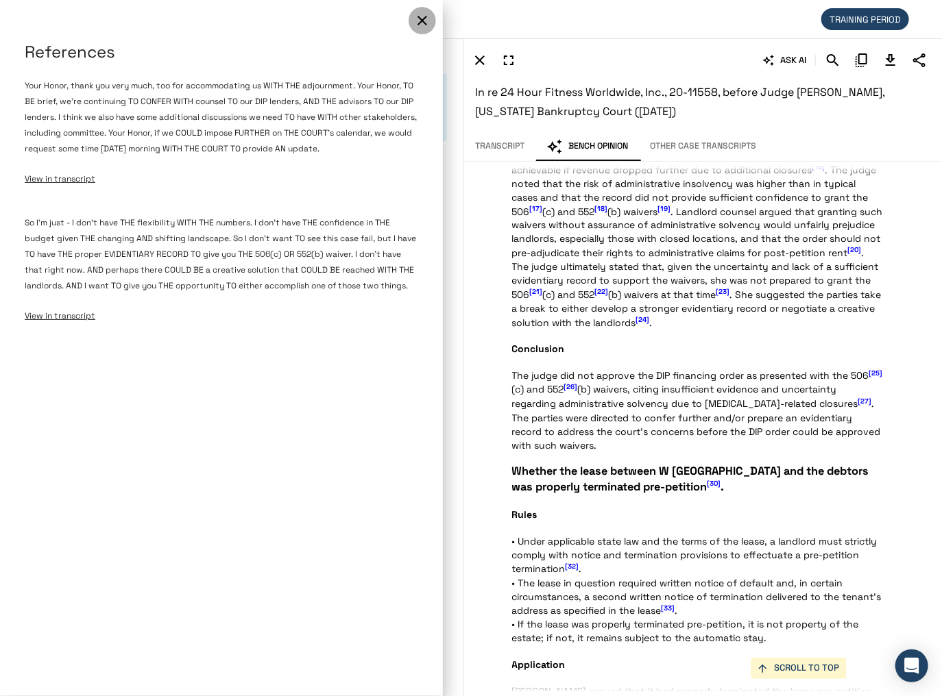
click at [419, 25] on icon "button" at bounding box center [422, 20] width 16 height 16
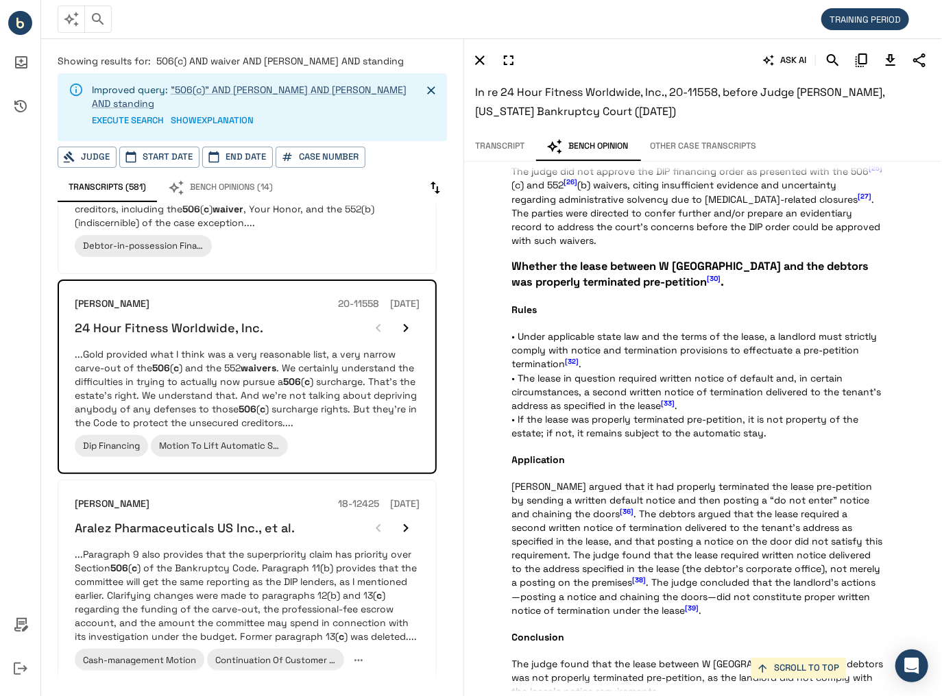
scroll to position [2138, 0]
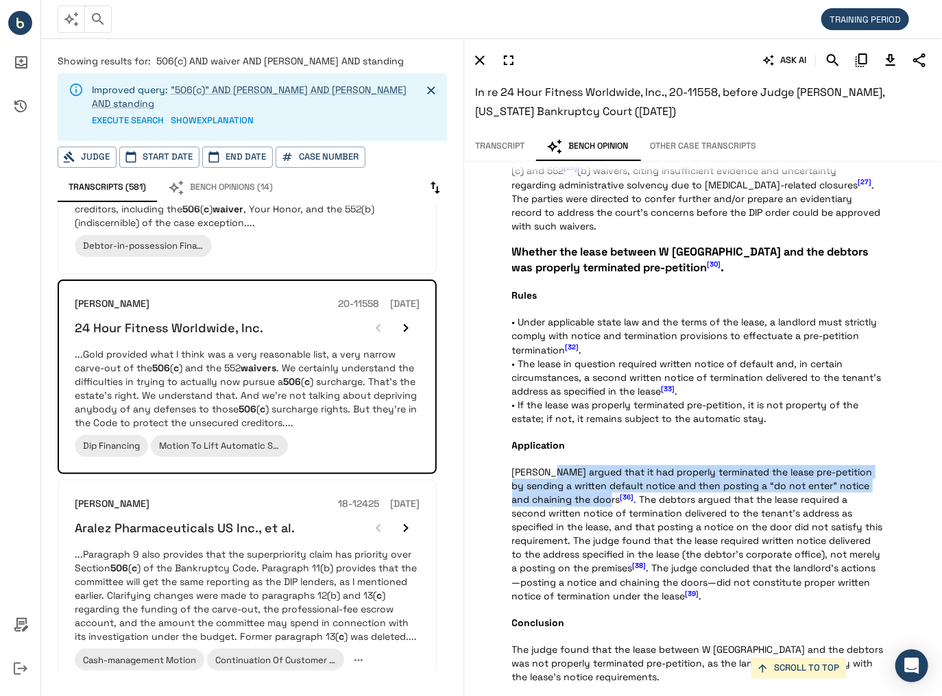
drag, startPoint x: 555, startPoint y: 480, endPoint x: 598, endPoint y: 496, distance: 45.3
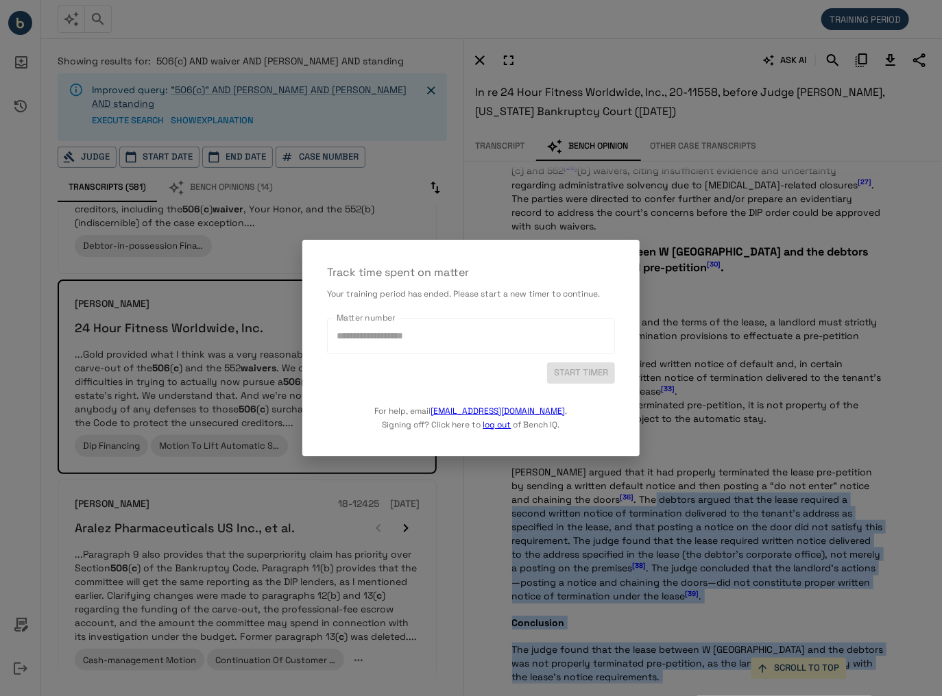
drag, startPoint x: 635, startPoint y: 502, endPoint x: 583, endPoint y: 565, distance: 81.8
click at [574, 569] on body "**********" at bounding box center [471, 348] width 942 height 696
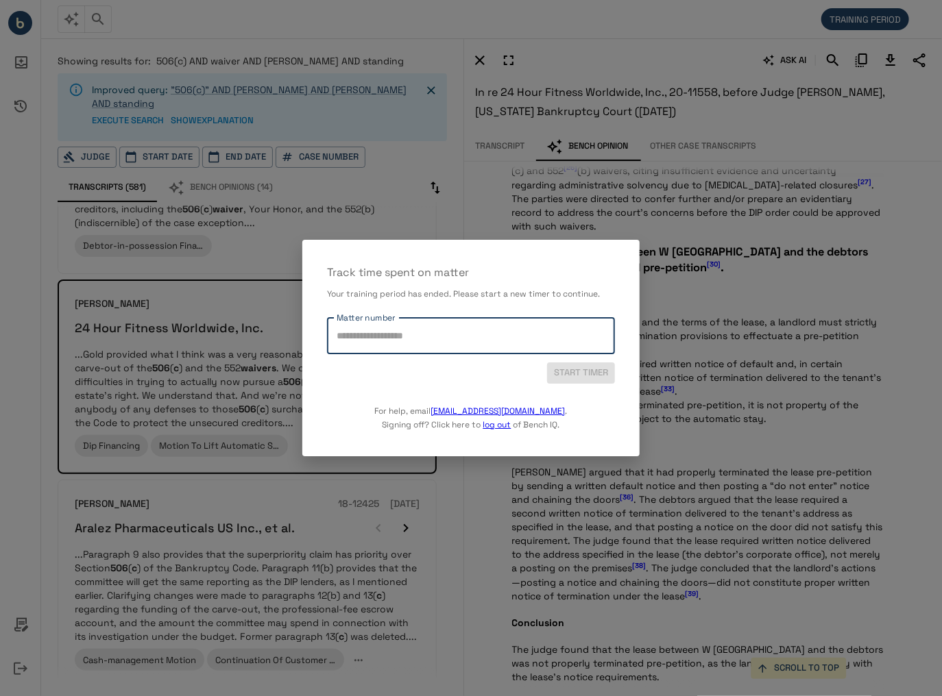
click at [529, 328] on input "Matter number" at bounding box center [471, 336] width 276 height 24
